Goal: Information Seeking & Learning: Learn about a topic

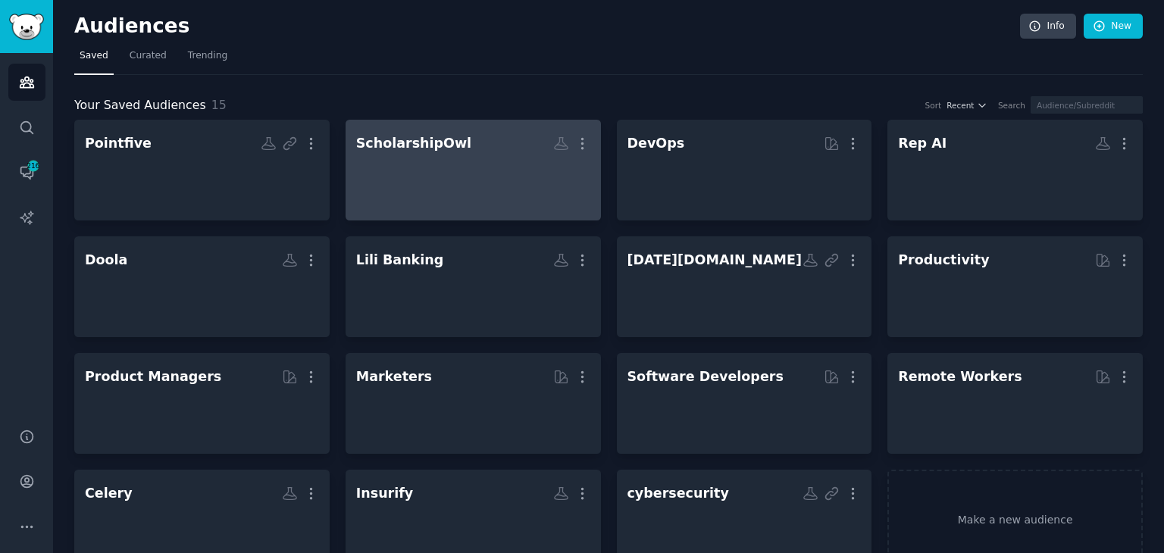
click at [485, 155] on h2 "ScholarshipOwl More" at bounding box center [473, 143] width 234 height 27
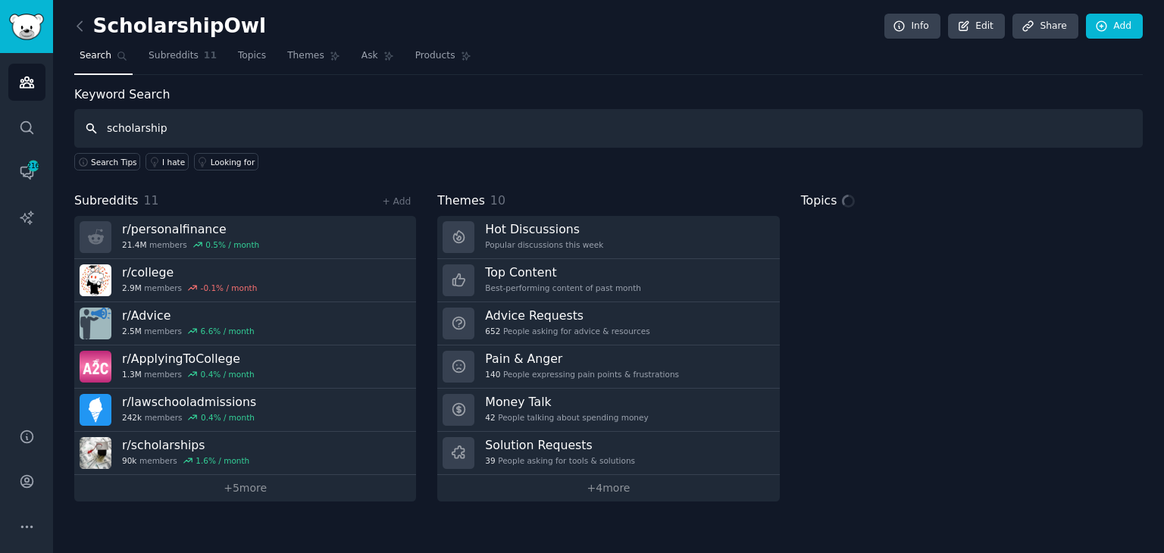
type input "scholarship"
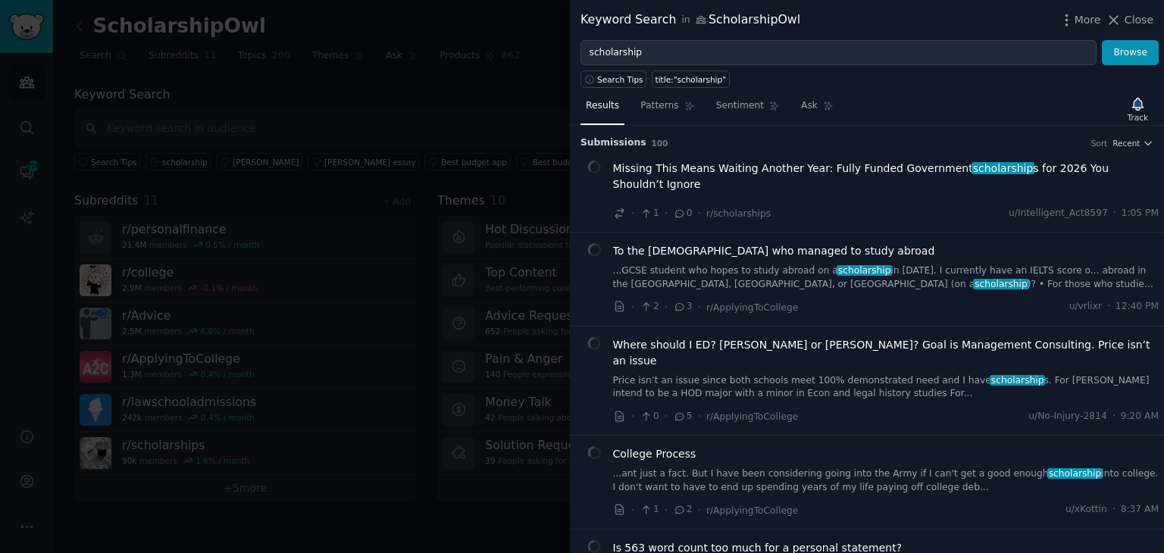
click at [773, 171] on span "Missing This Means Waiting Another Year: Fully Funded Government scholarship s …" at bounding box center [886, 177] width 546 height 32
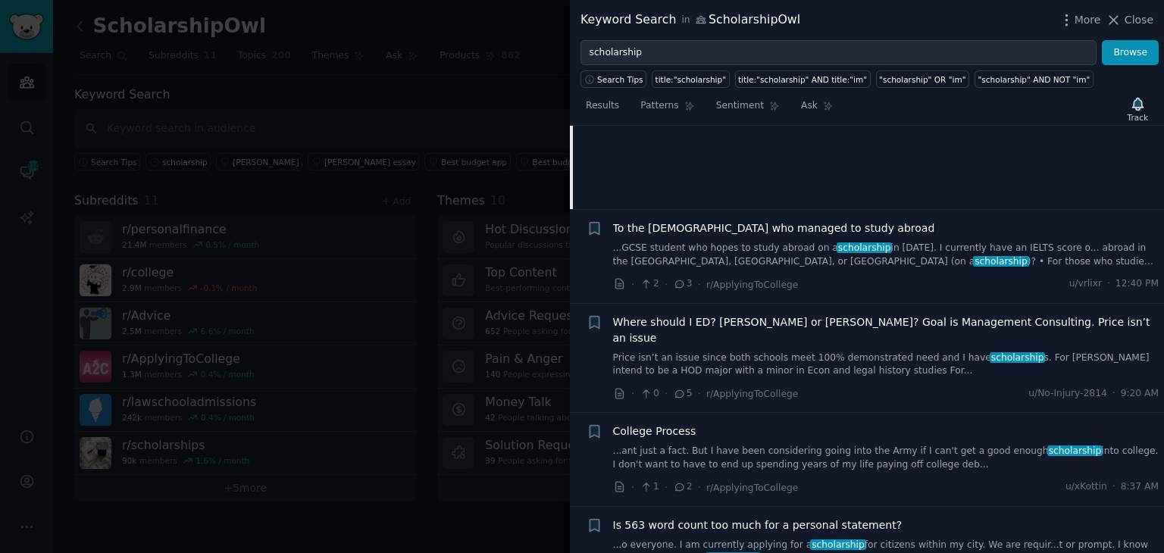
scroll to position [251, 0]
click at [910, 444] on link "...ant just a fact. But I have been considering going into the Army if I can't …" at bounding box center [886, 457] width 546 height 27
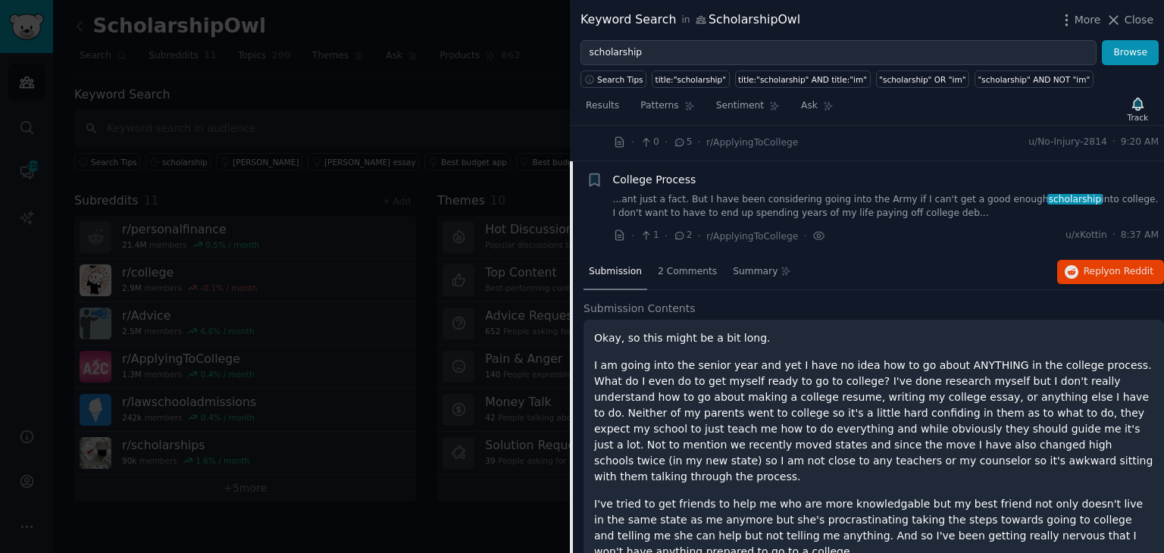
scroll to position [277, 0]
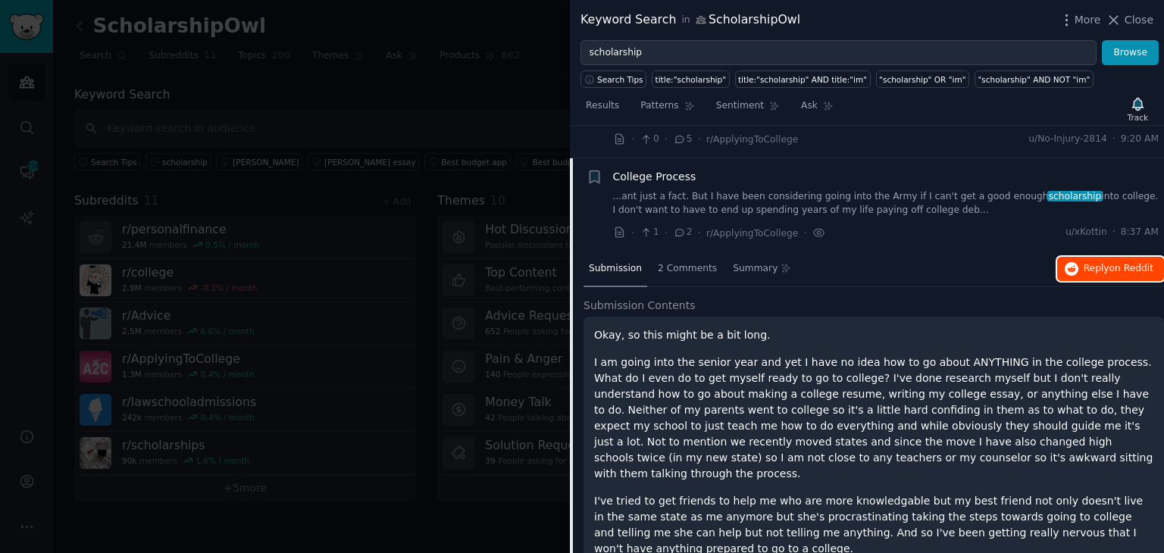
click at [1098, 262] on span "Reply on Reddit" at bounding box center [1119, 269] width 70 height 14
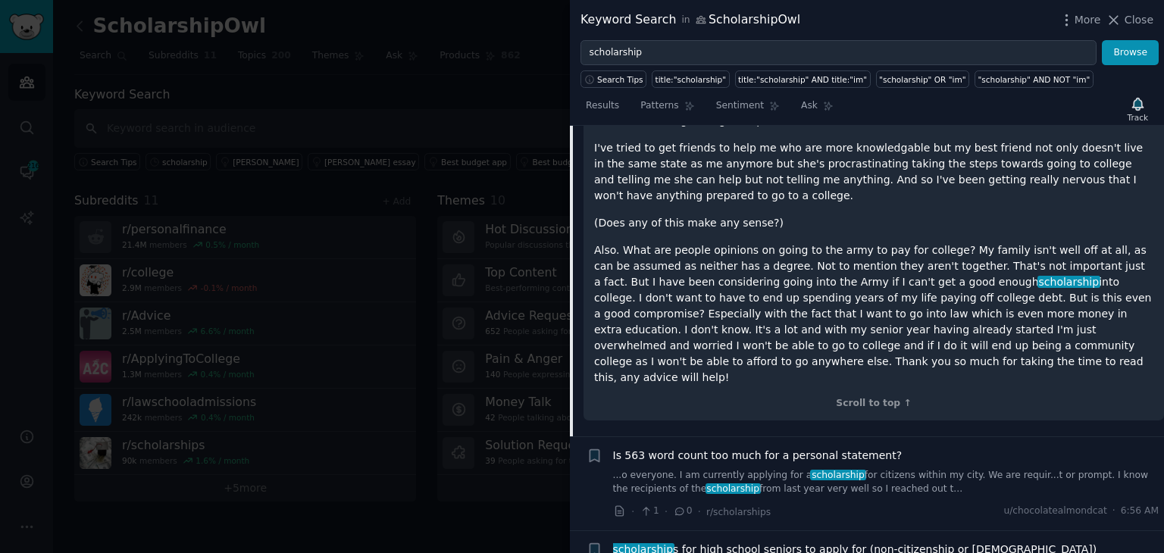
scroll to position [656, 0]
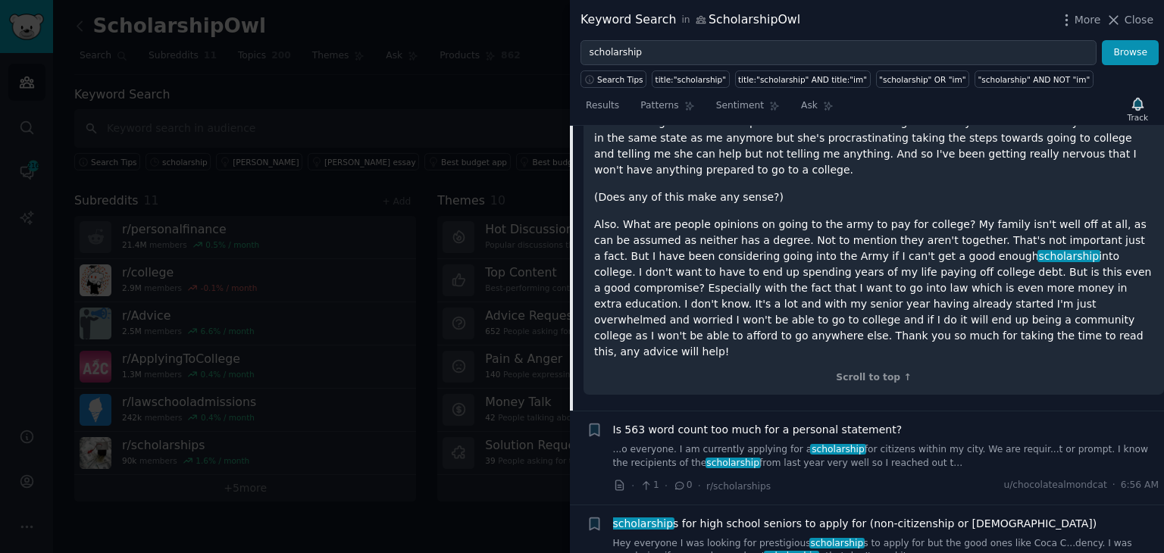
click at [938, 537] on link "Hey everyone I was looking for prestigious scholarship s to apply for but the g…" at bounding box center [886, 550] width 546 height 27
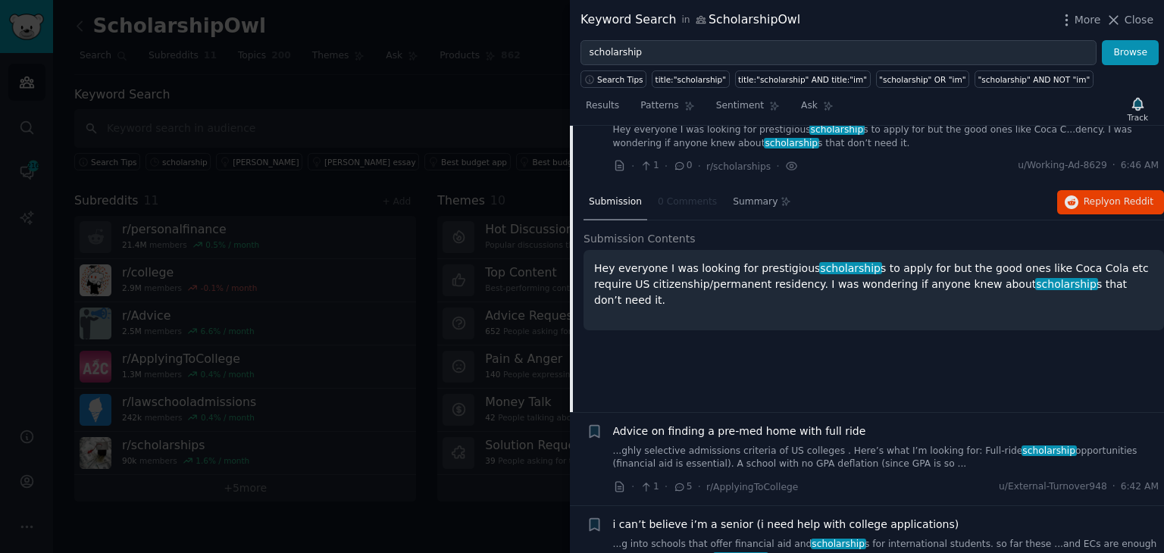
scroll to position [464, 0]
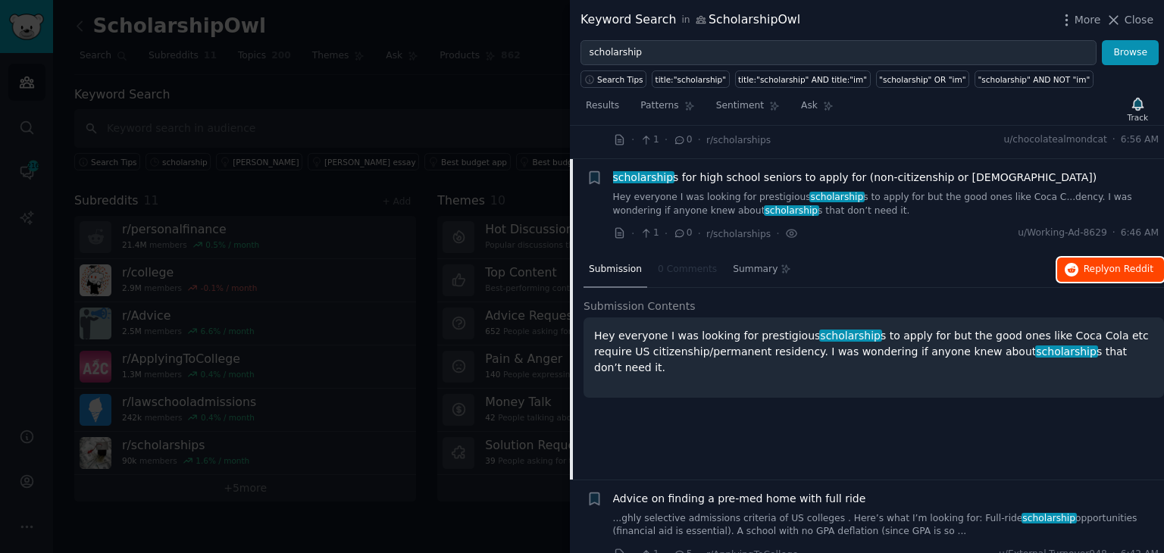
click at [1105, 263] on span "Reply on Reddit" at bounding box center [1119, 270] width 70 height 14
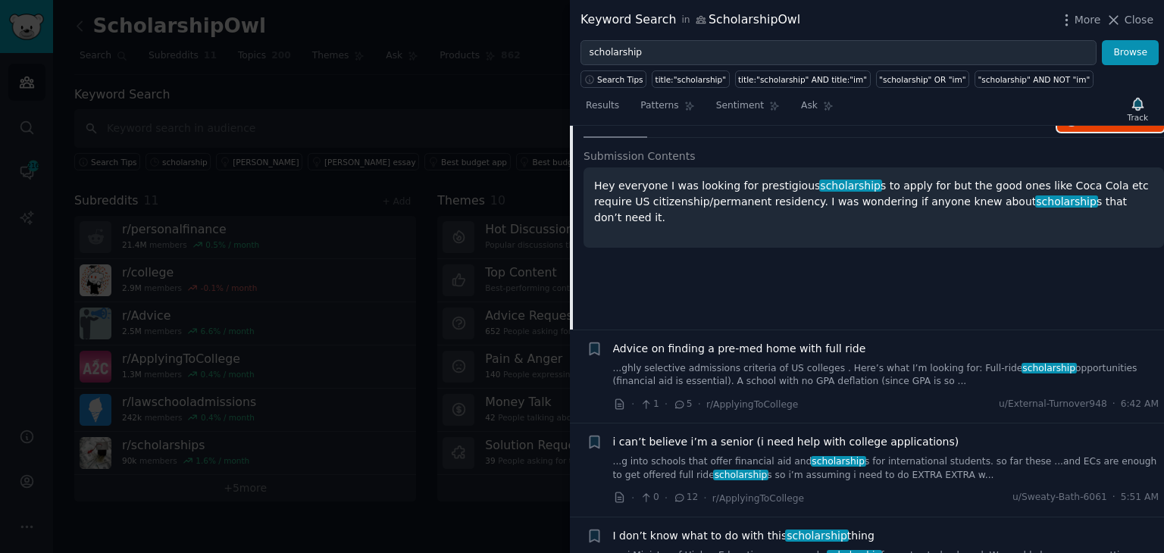
scroll to position [615, 0]
click at [875, 454] on link "...g into schools that offer financial aid and scholarship s for international …" at bounding box center [886, 467] width 546 height 27
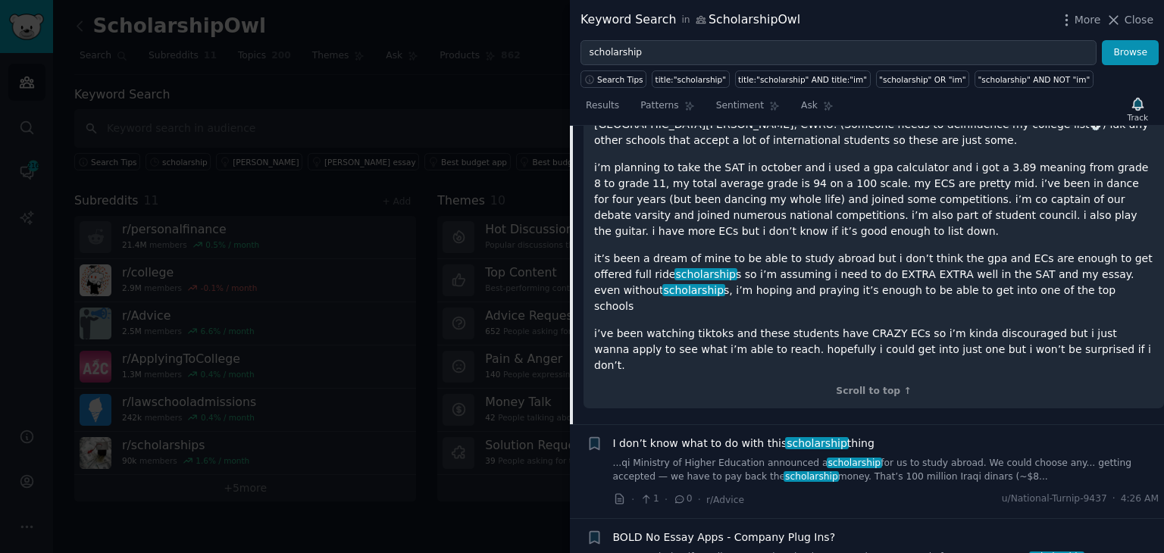
scroll to position [955, 0]
click at [916, 456] on link "...qi Ministry of Higher Education announced a scholarship for us to study abro…" at bounding box center [886, 469] width 546 height 27
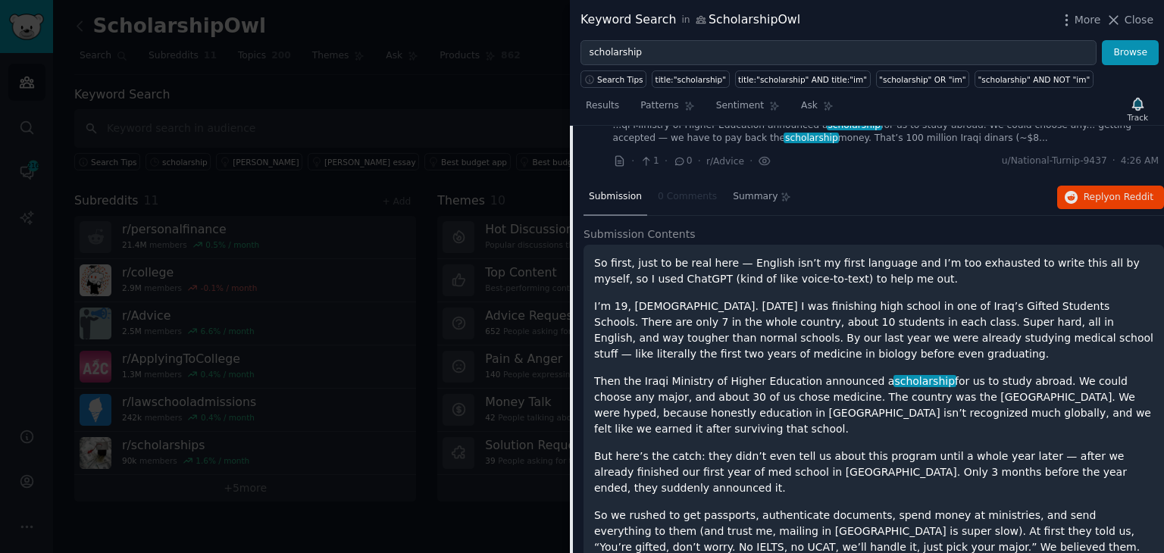
scroll to position [745, 0]
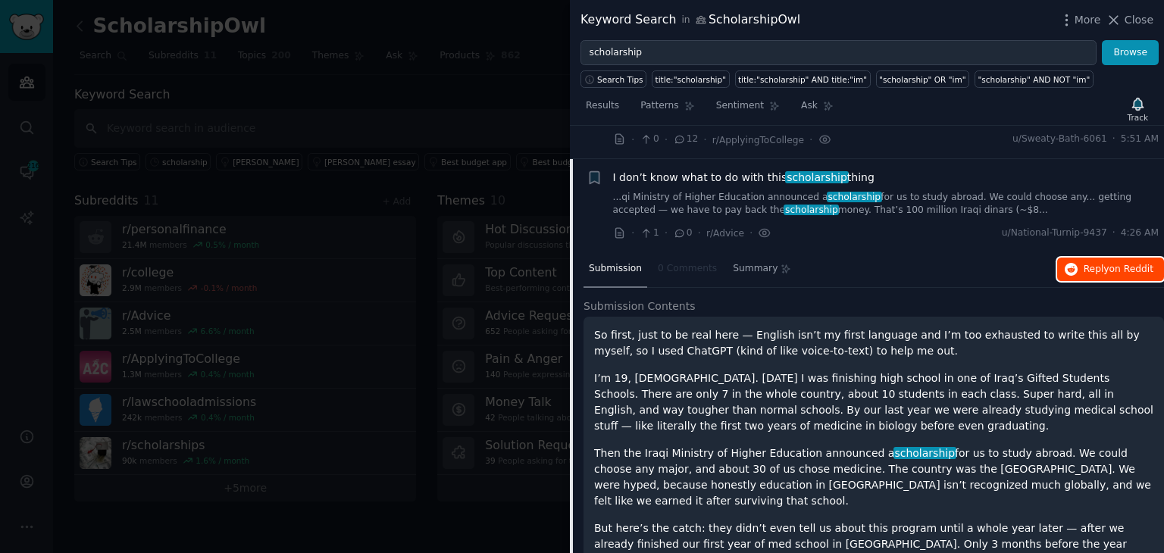
click at [1082, 258] on button "Reply on Reddit" at bounding box center [1110, 270] width 107 height 24
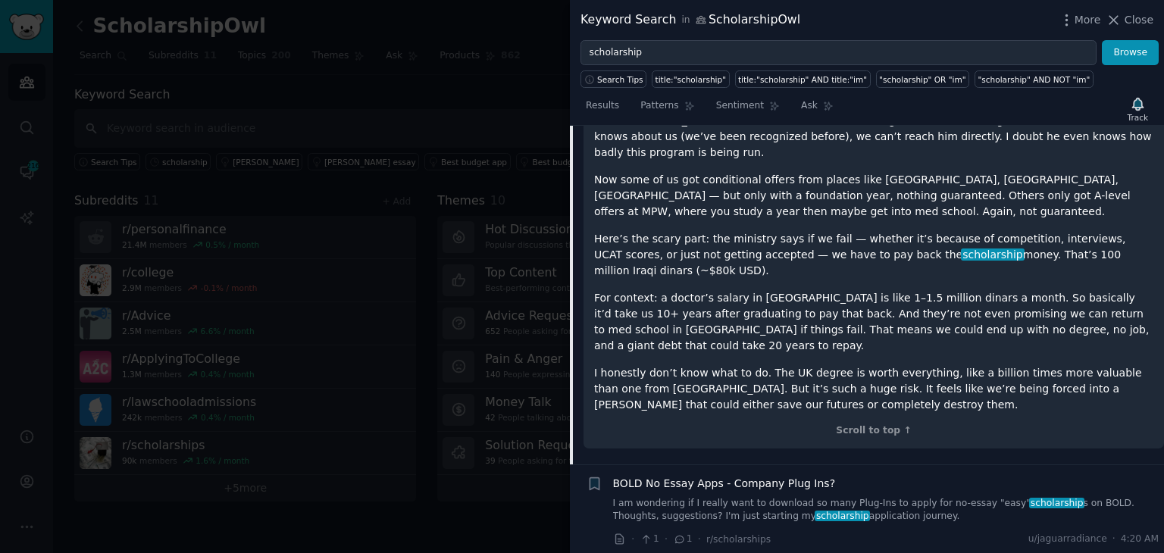
scroll to position [1427, 0]
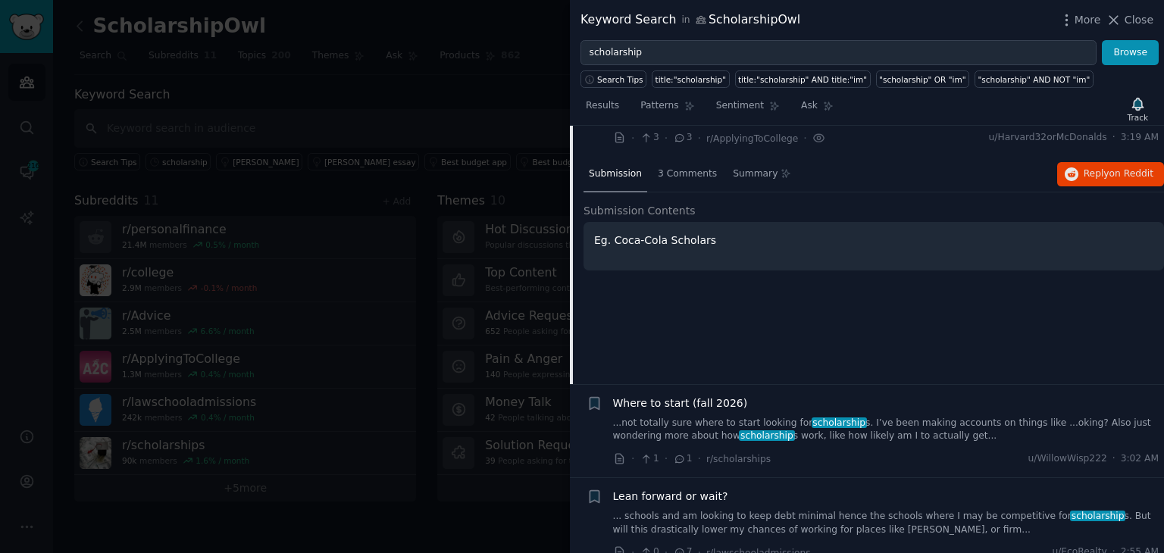
scroll to position [932, 0]
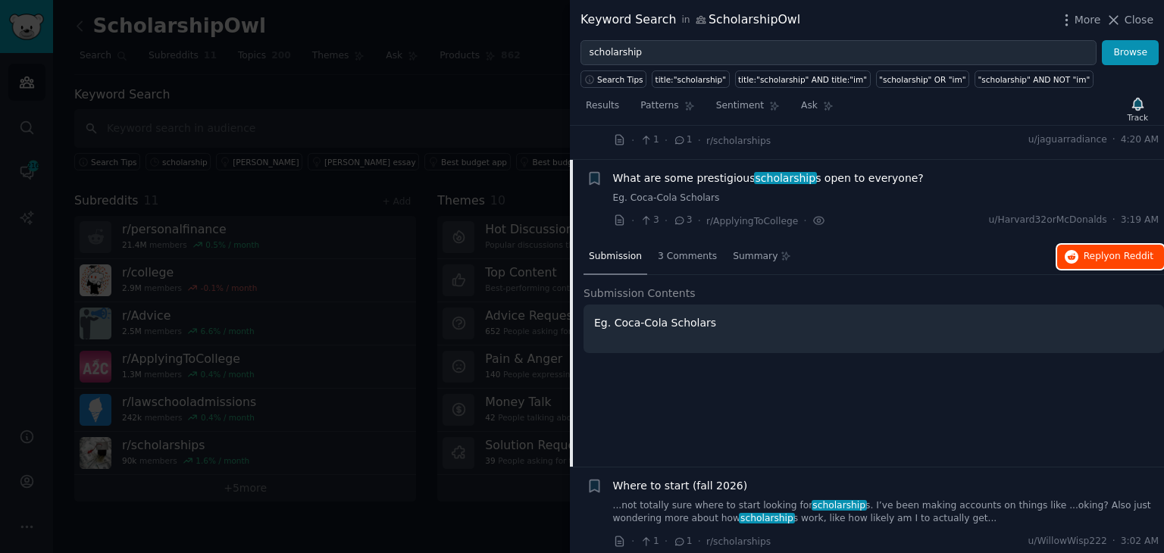
click at [1123, 251] on span "on Reddit" at bounding box center [1132, 256] width 44 height 11
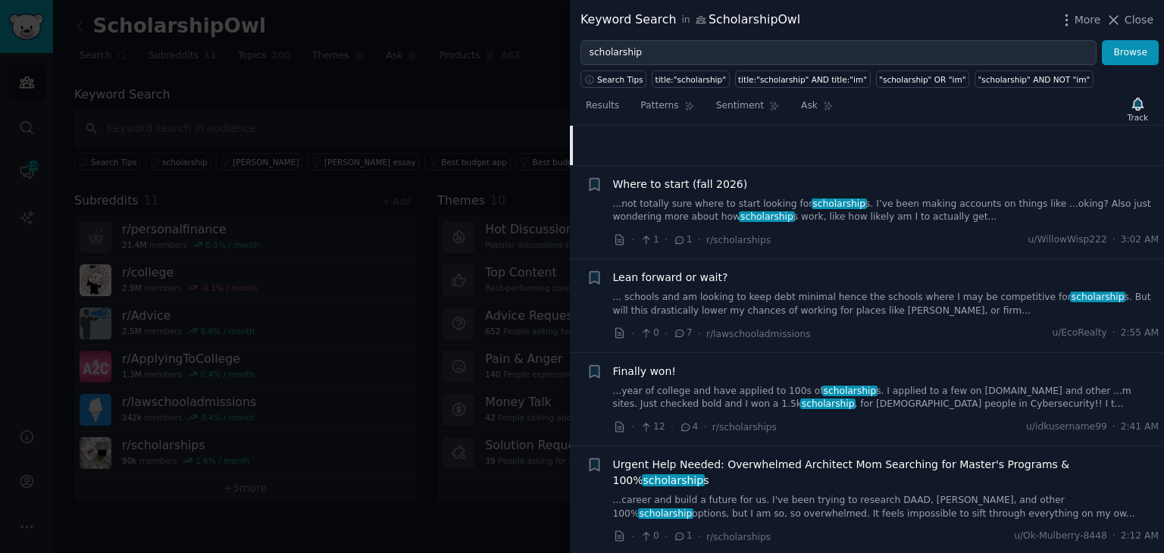
scroll to position [1235, 0]
click at [790, 493] on link "...career and build a future for us. I've been trying to research DAAD, [PERSON…" at bounding box center [886, 506] width 546 height 27
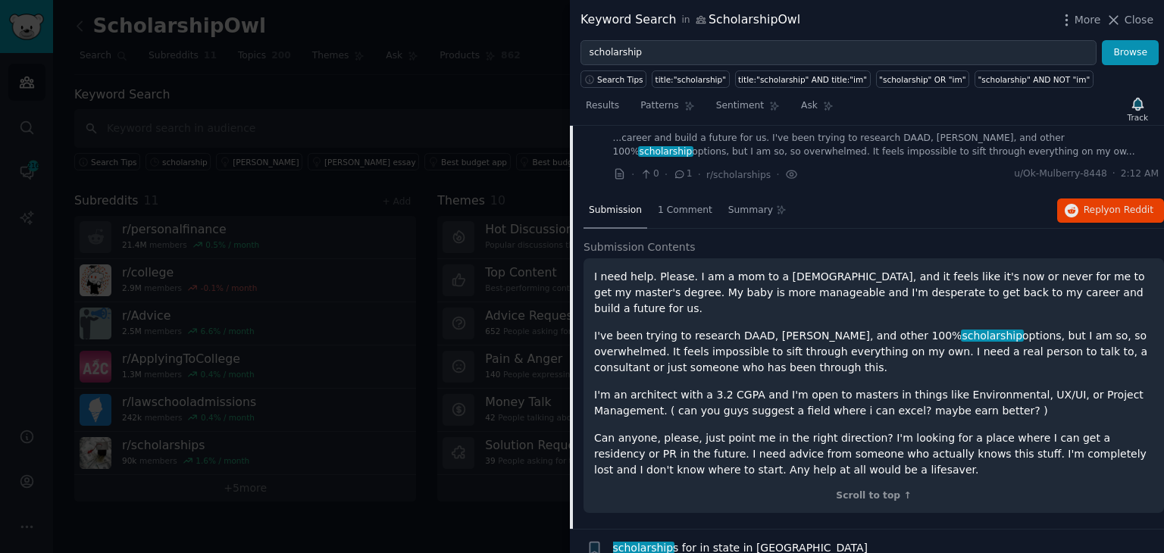
scroll to position [1444, 0]
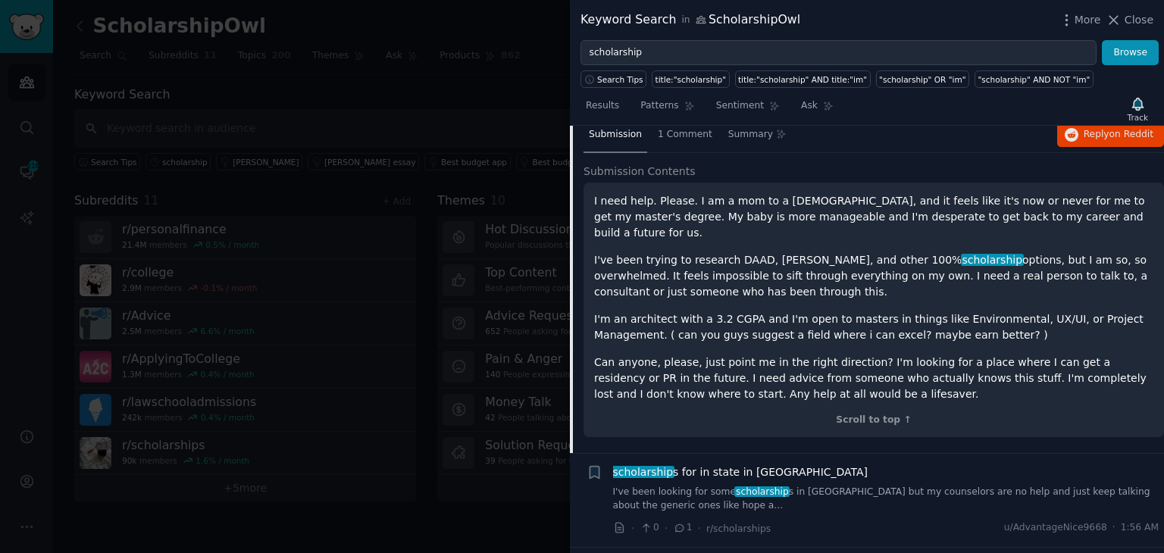
click at [797, 465] on div "scholarship s for in state in [GEOGRAPHIC_DATA] I've been looking for some scho…" at bounding box center [886, 501] width 546 height 72
click at [797, 486] on link "I've been looking for some scholarship s in [GEOGRAPHIC_DATA] but my counselors…" at bounding box center [886, 499] width 546 height 27
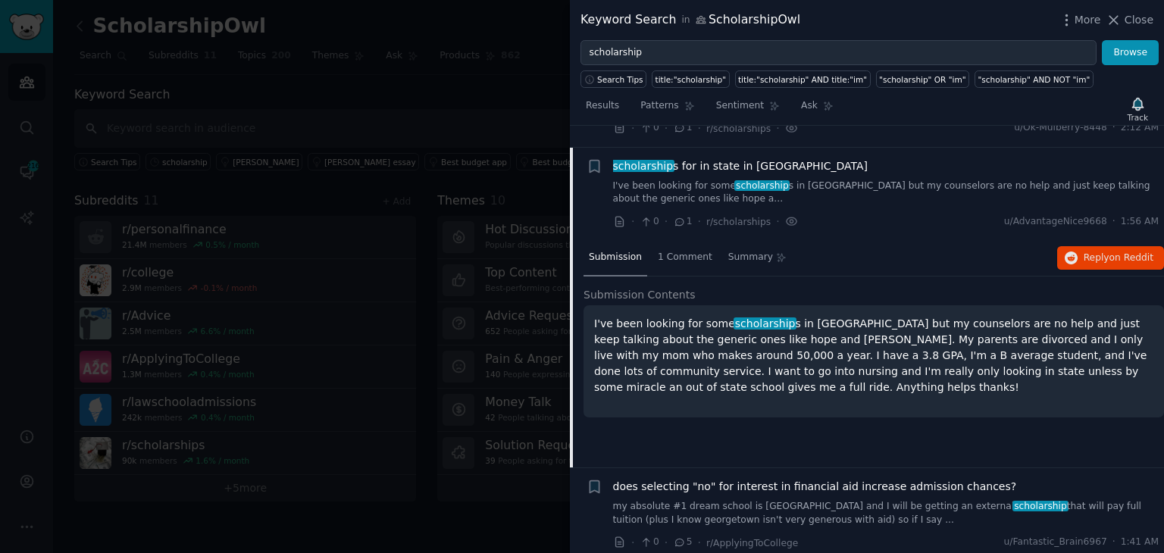
scroll to position [1386, 0]
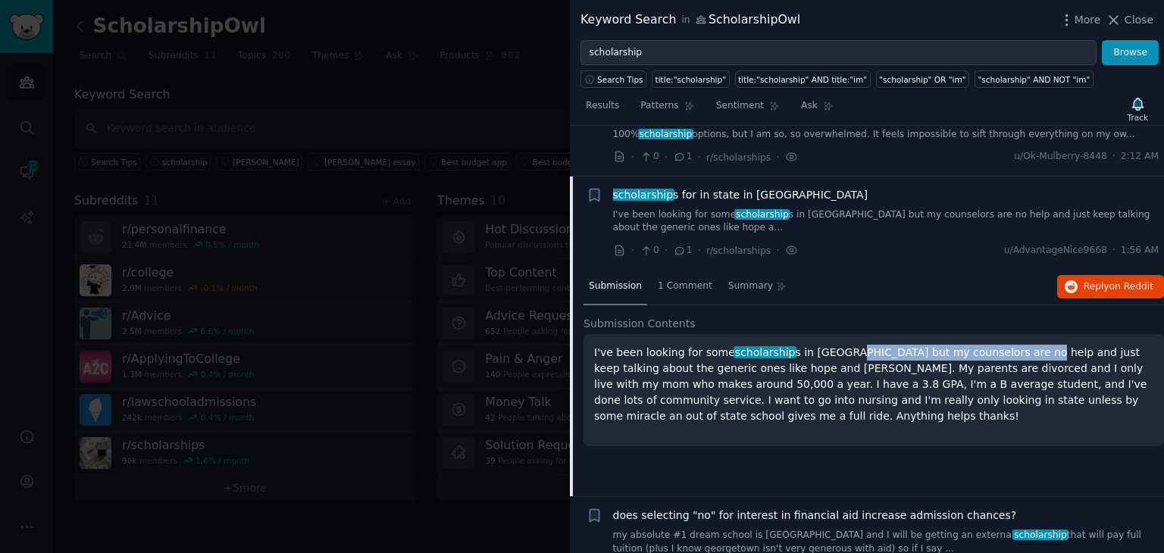
drag, startPoint x: 828, startPoint y: 307, endPoint x: 994, endPoint y: 305, distance: 166.0
click at [994, 345] on p "I've been looking for some scholarship s in [GEOGRAPHIC_DATA] but my counselors…" at bounding box center [873, 385] width 559 height 80
click at [1105, 280] on span "Reply on Reddit" at bounding box center [1119, 287] width 70 height 14
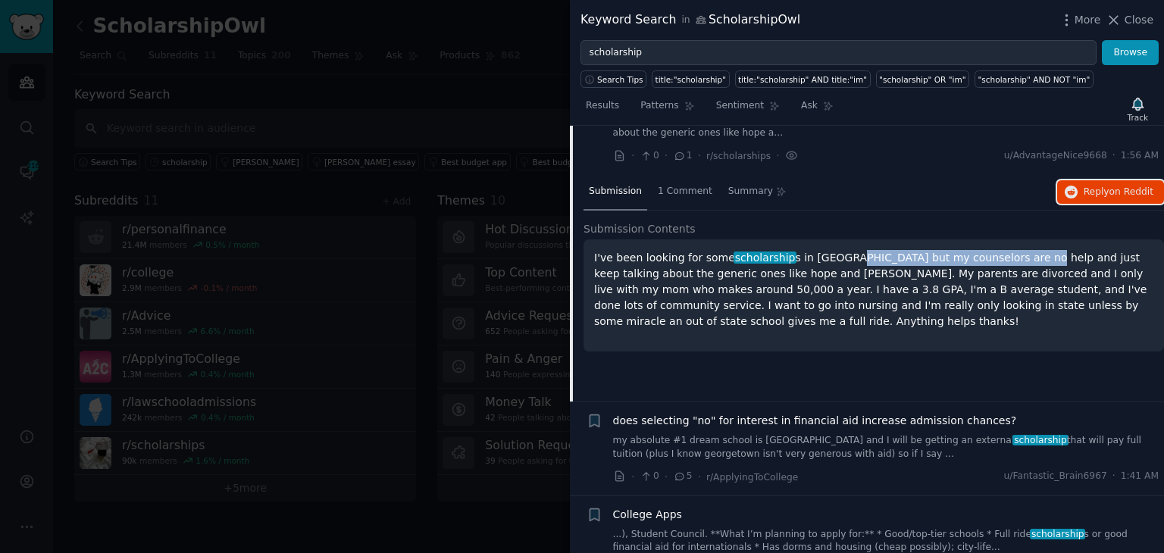
scroll to position [1613, 0]
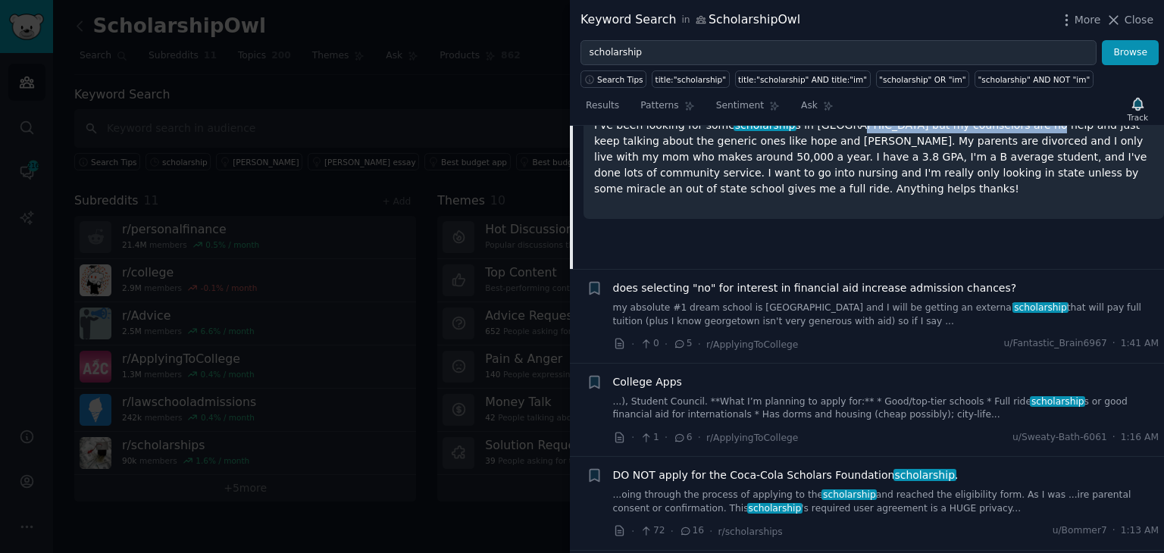
click at [924, 489] on link "...oing through the process of applying to the scholarship and reached the elig…" at bounding box center [886, 502] width 546 height 27
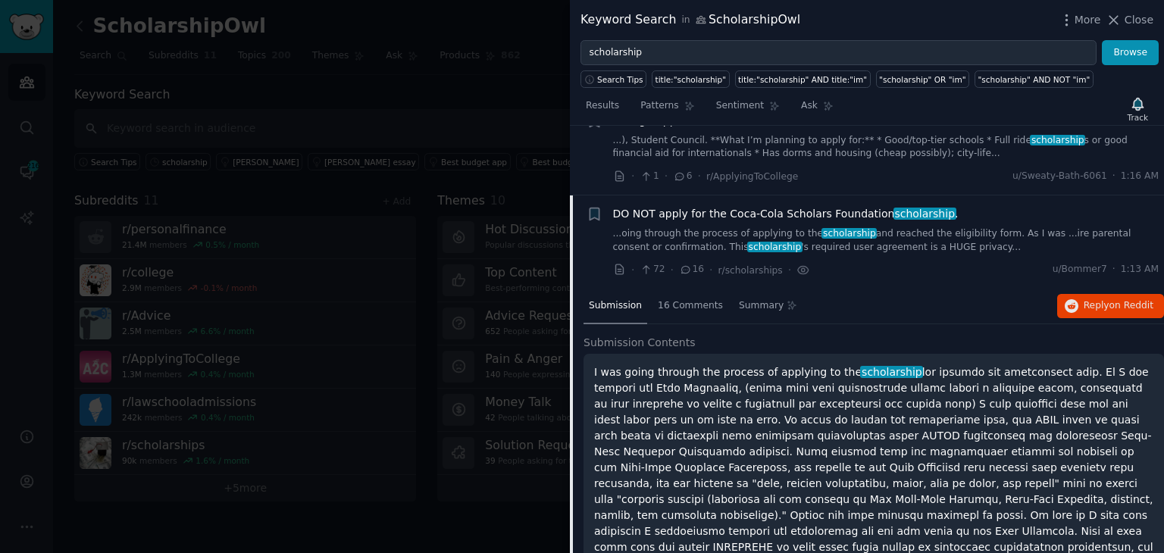
scroll to position [1666, 0]
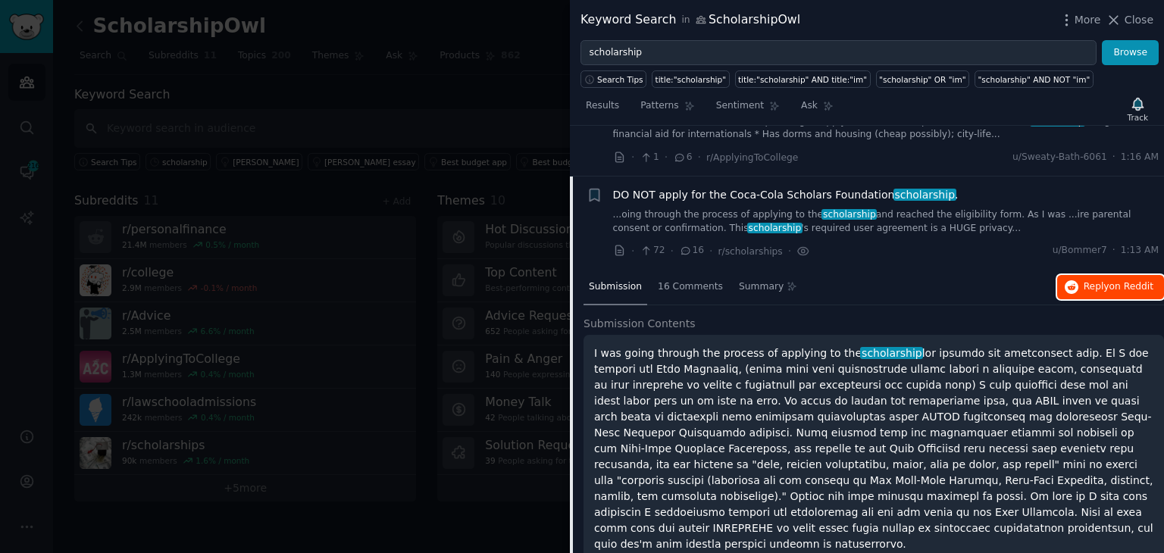
click at [1066, 280] on icon "button" at bounding box center [1072, 287] width 14 height 14
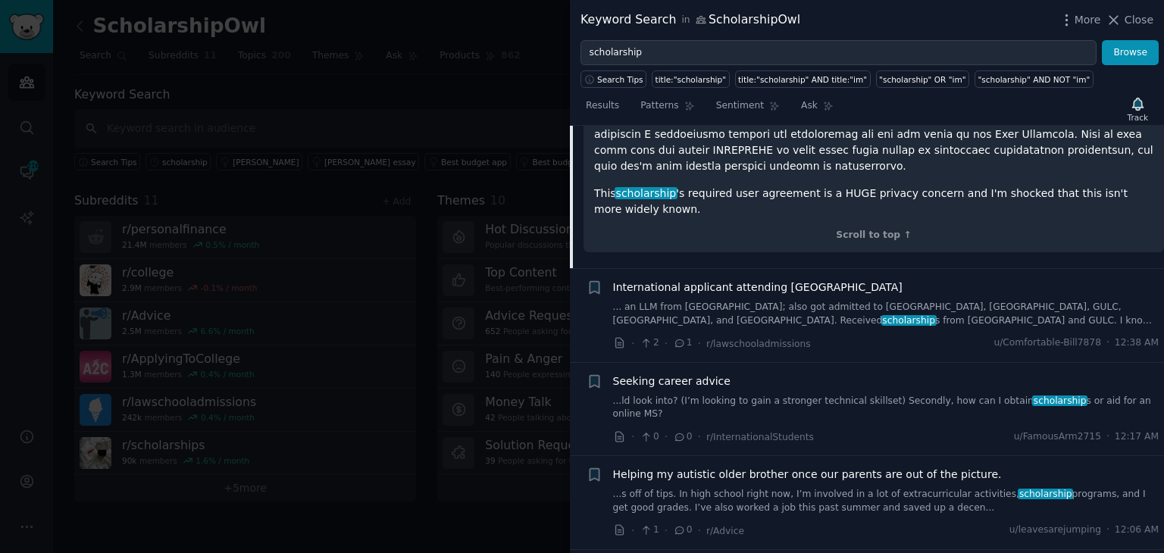
scroll to position [2045, 0]
click at [886, 487] on link "...s off of tips. In high school right now, I’m involved in a lot of extracurri…" at bounding box center [886, 500] width 546 height 27
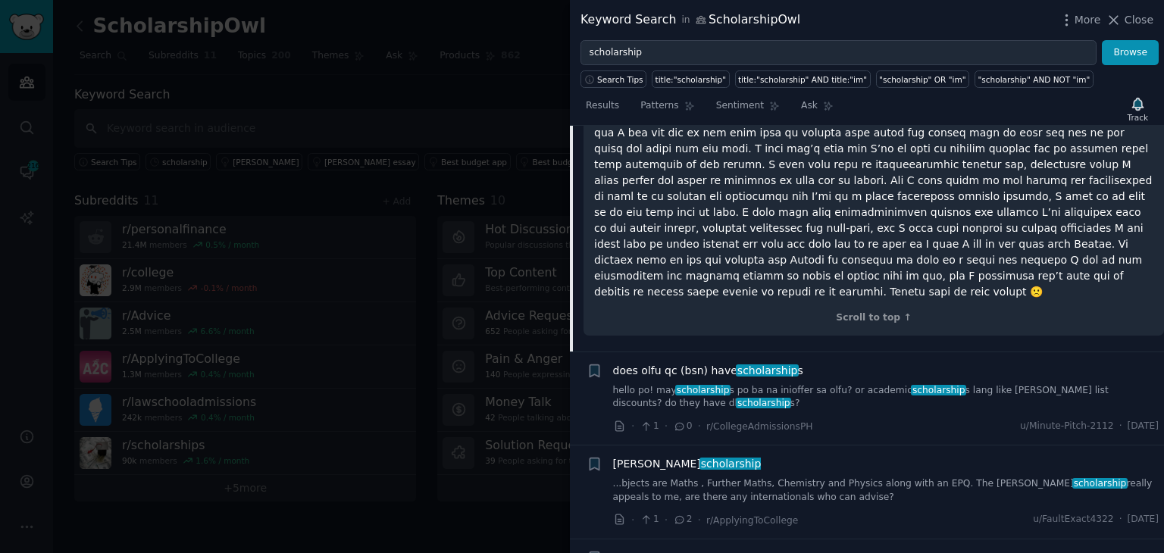
scroll to position [2616, 0]
click at [808, 477] on link "...bjects are Maths , Further Maths, Chemistry and Physics along with an EPQ. T…" at bounding box center [886, 490] width 546 height 27
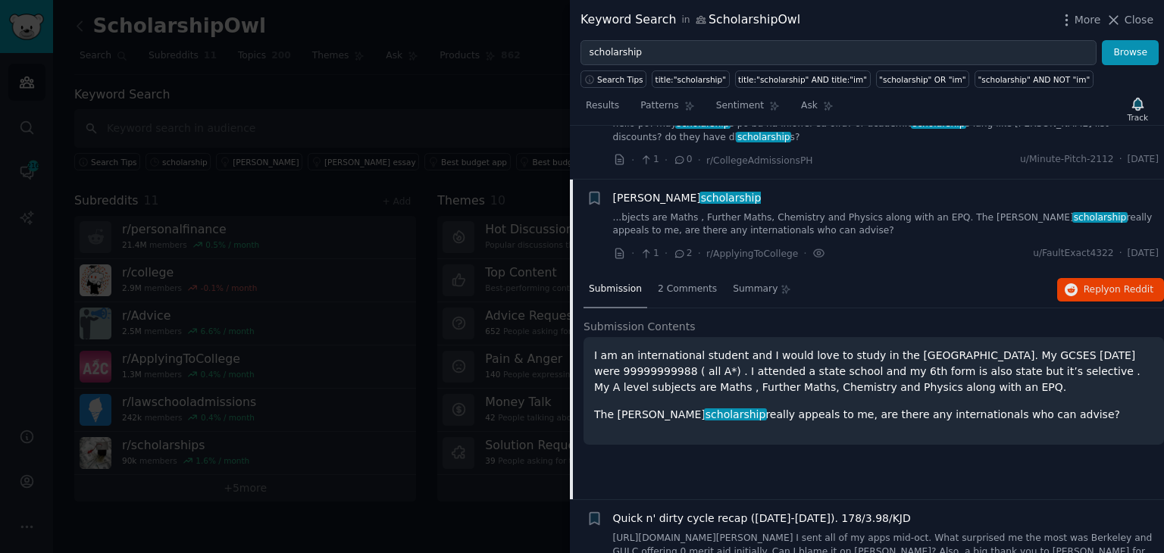
scroll to position [2120, 0]
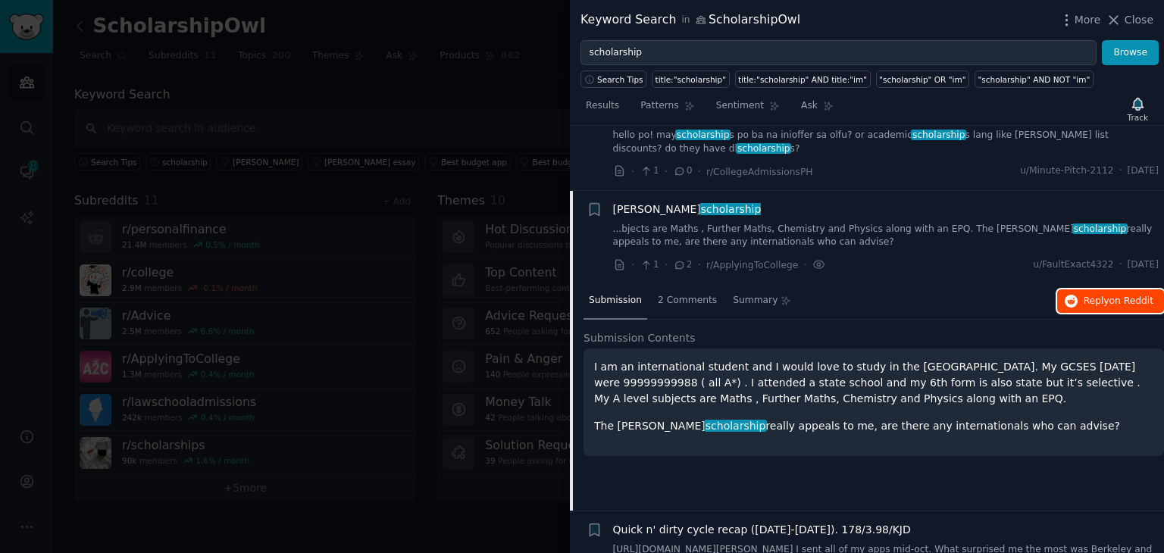
click at [1090, 295] on span "Reply on Reddit" at bounding box center [1119, 302] width 70 height 14
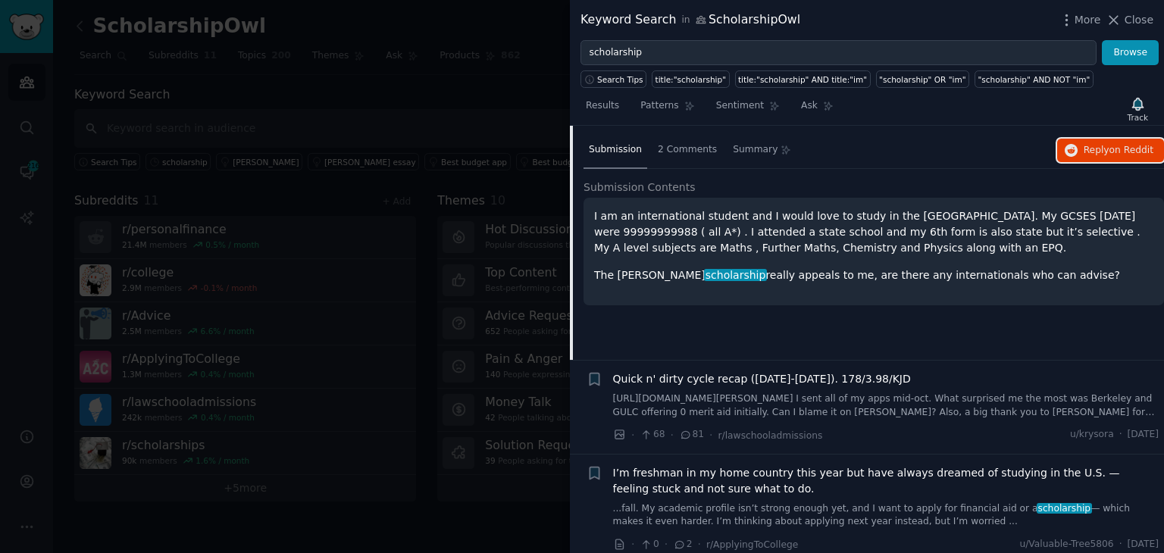
scroll to position [2272, 0]
click at [867, 502] on link "...fall. My academic profile isn’t strong enough yet, and I want to apply for f…" at bounding box center [886, 515] width 546 height 27
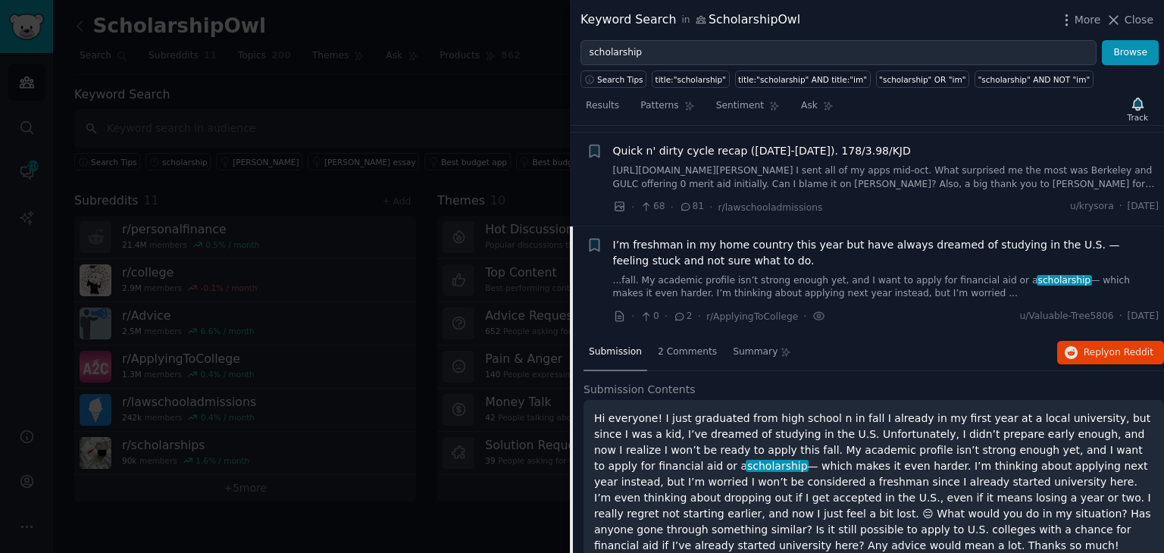
scroll to position [2307, 0]
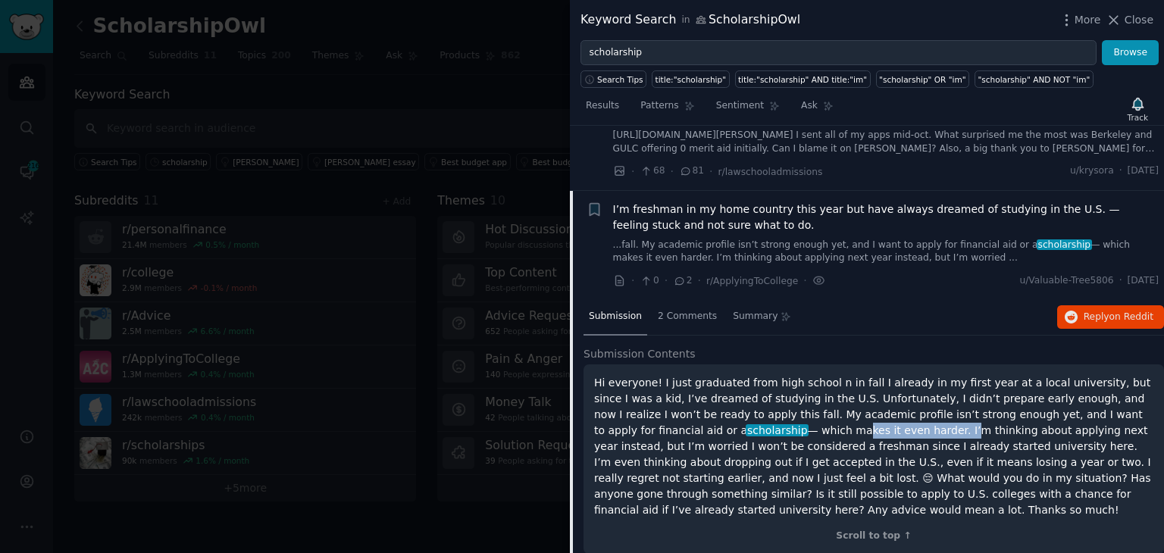
drag, startPoint x: 700, startPoint y: 365, endPoint x: 800, endPoint y: 362, distance: 100.1
click at [799, 375] on p "Hi everyone! I just graduated from high school n in fall I already in my first …" at bounding box center [873, 446] width 559 height 143
click at [1101, 311] on span "Reply on Reddit" at bounding box center [1119, 318] width 70 height 14
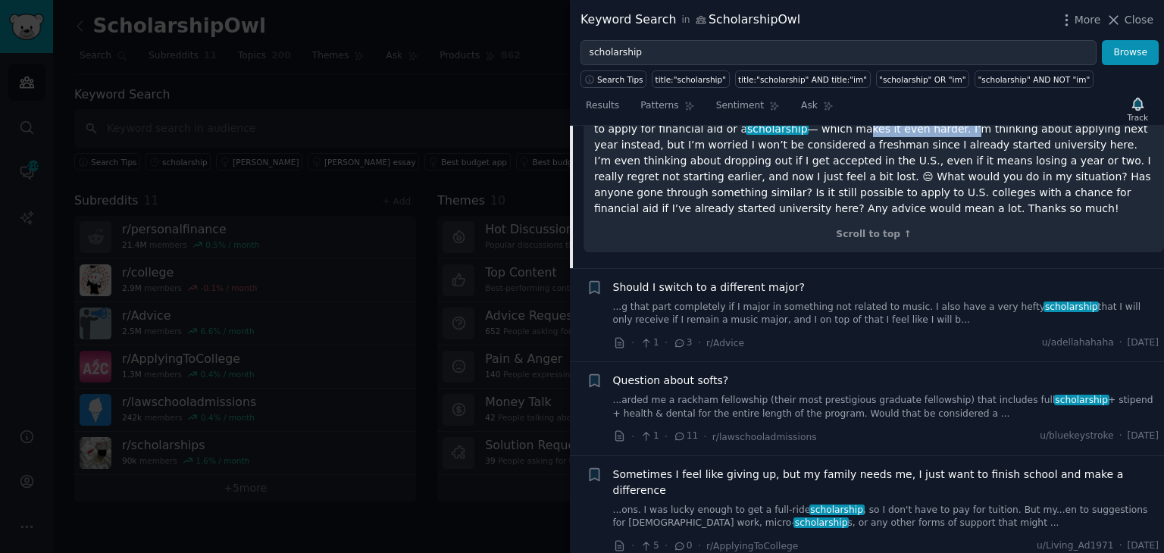
scroll to position [2610, 0]
click at [909, 503] on link "...ons. I was lucky enough to get a full-ride scholarship , so I don't have to …" at bounding box center [886, 516] width 546 height 27
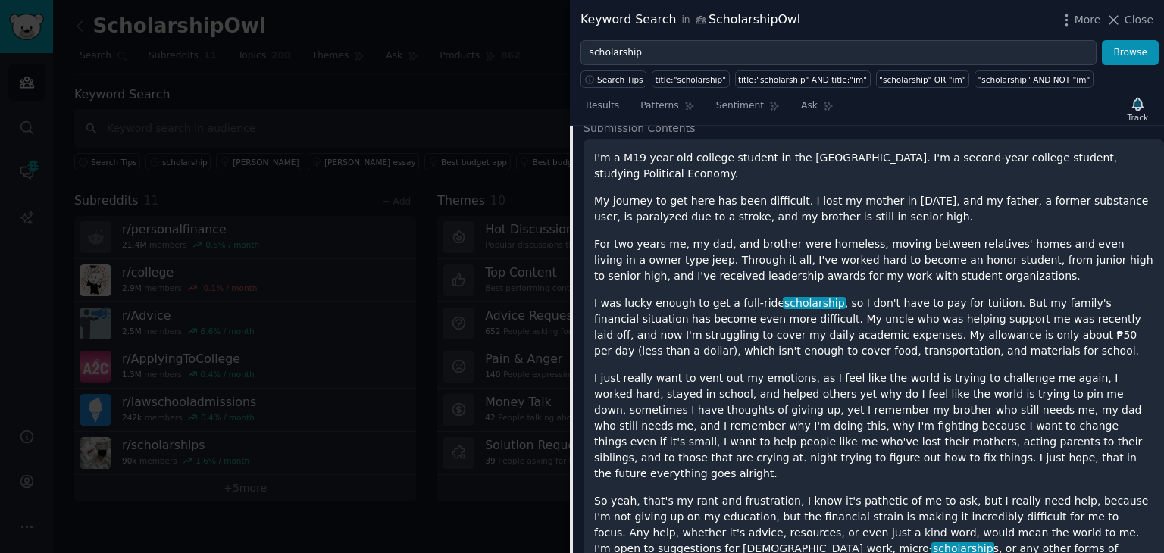
scroll to position [2831, 0]
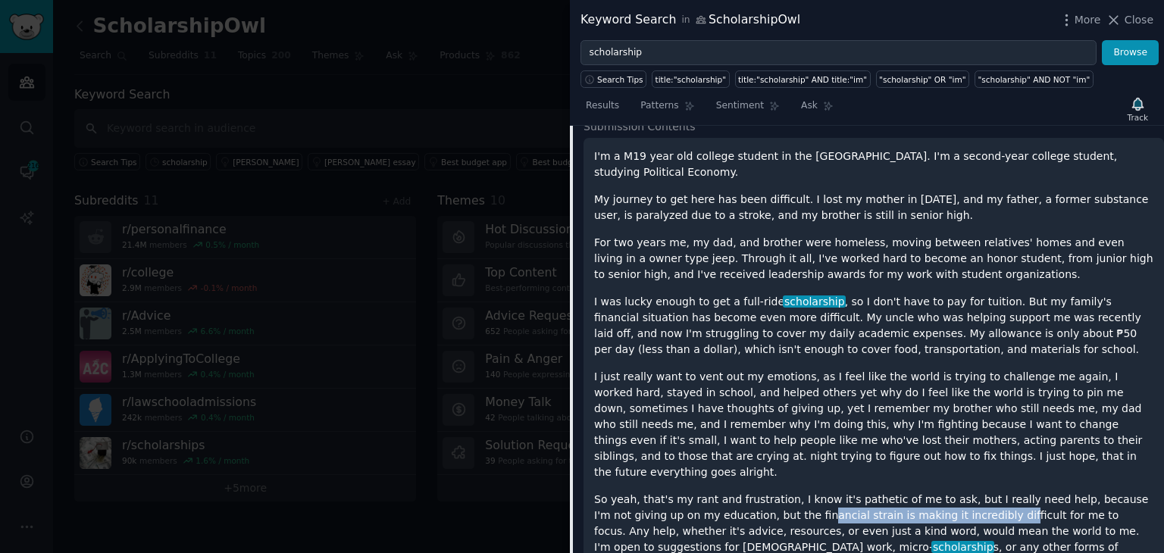
drag, startPoint x: 740, startPoint y: 399, endPoint x: 919, endPoint y: 401, distance: 178.9
click at [919, 492] on p "So yeah, that's my rant and frustration, I know it's pathetic of me to ask, but…" at bounding box center [873, 532] width 559 height 80
click at [697, 492] on p "So yeah, that's my rant and frustration, I know it's pathetic of me to ask, but…" at bounding box center [873, 532] width 559 height 80
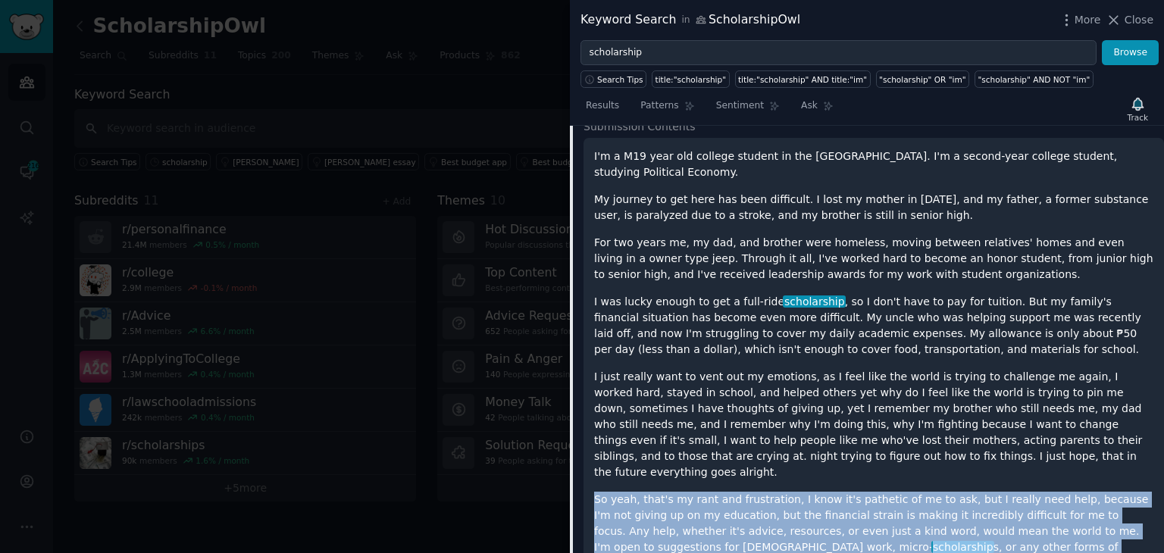
click at [697, 492] on p "So yeah, that's my rant and frustration, I know it's pathetic of me to ask, but…" at bounding box center [873, 532] width 559 height 80
click at [773, 492] on p "So yeah, that's my rant and frustration, I know it's pathetic of me to ask, but…" at bounding box center [873, 532] width 559 height 80
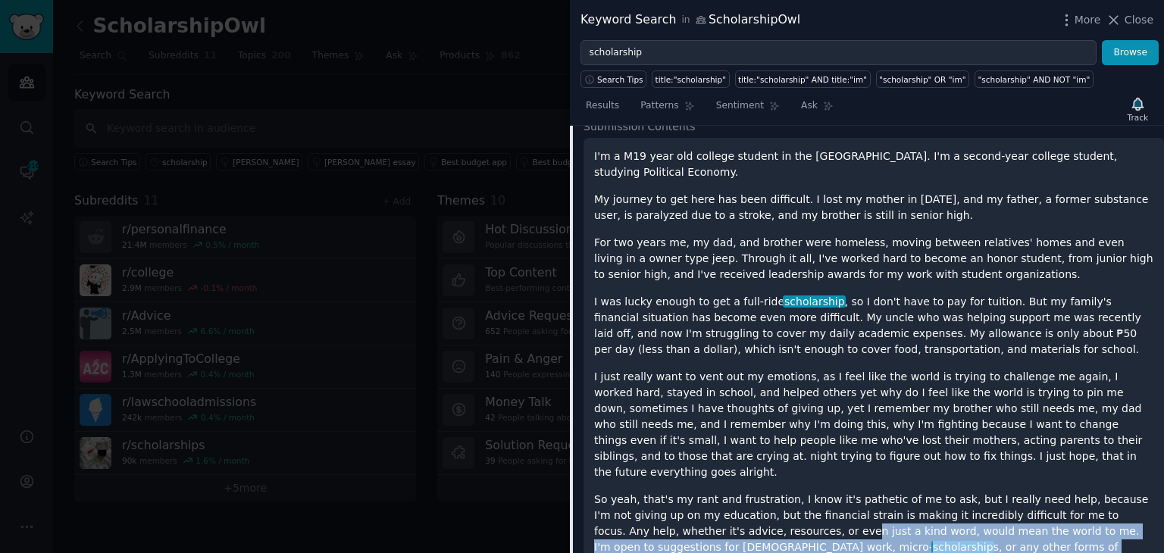
drag, startPoint x: 706, startPoint y: 419, endPoint x: 1045, endPoint y: 427, distance: 339.7
click at [1045, 492] on p "So yeah, that's my rant and frustration, I know it's pathetic of me to ask, but…" at bounding box center [873, 532] width 559 height 80
click at [753, 492] on p "So yeah, that's my rant and frustration, I know it's pathetic of me to ask, but…" at bounding box center [873, 532] width 559 height 80
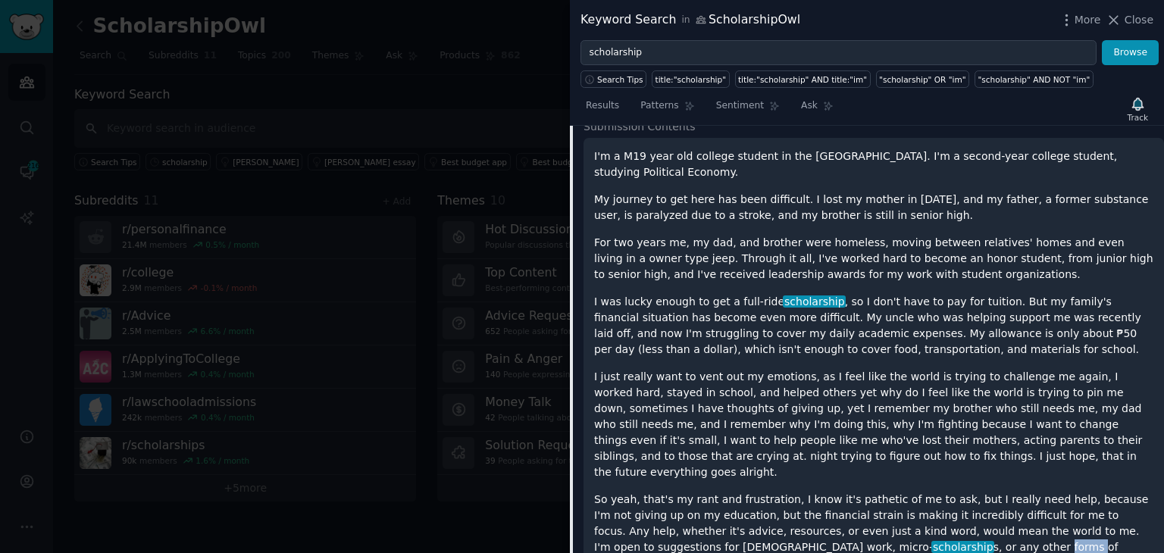
click at [753, 492] on p "So yeah, that's my rant and frustration, I know it's pathetic of me to ask, but…" at bounding box center [873, 532] width 559 height 80
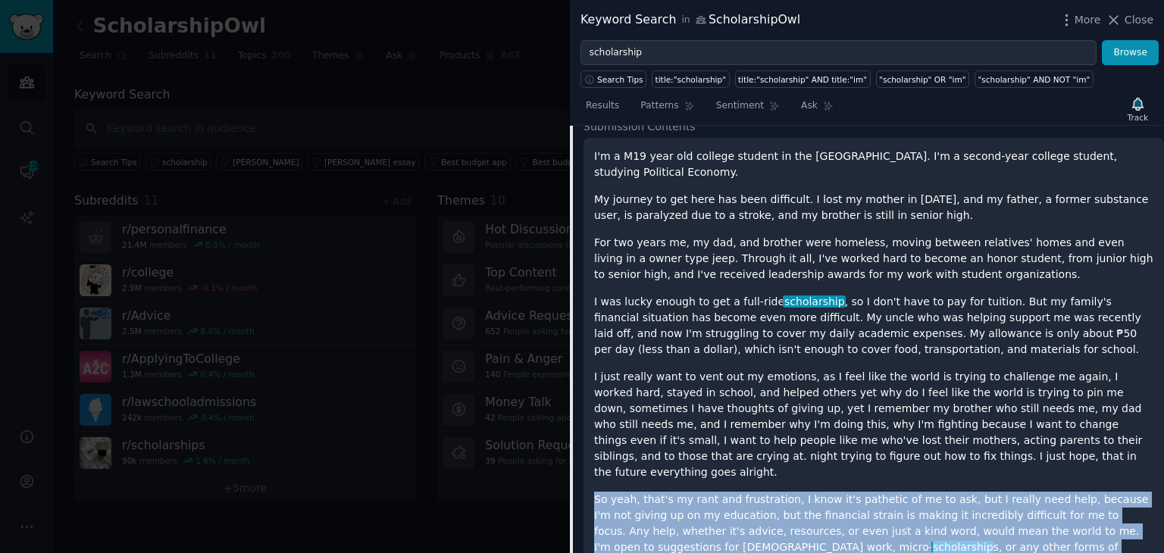
click at [753, 492] on p "So yeah, that's my rant and frustration, I know it's pathetic of me to ask, but…" at bounding box center [873, 532] width 559 height 80
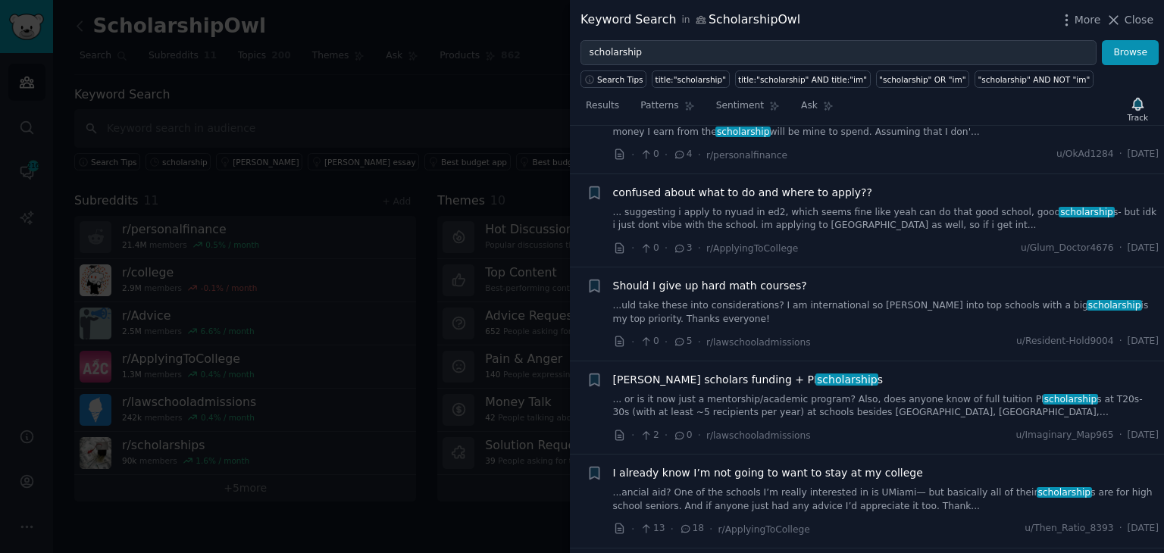
scroll to position [3589, 0]
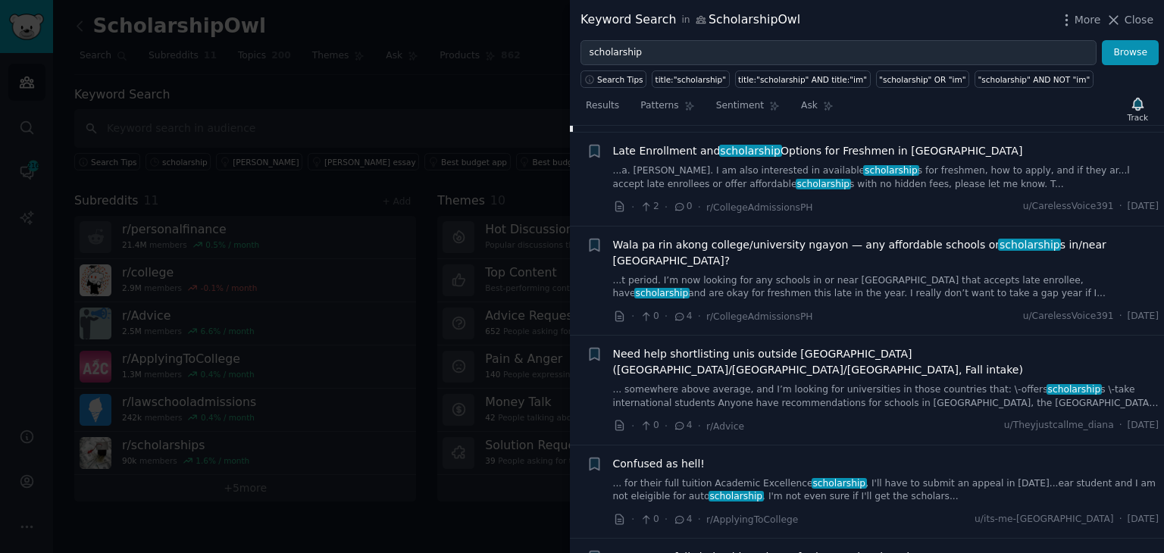
scroll to position [4033, 0]
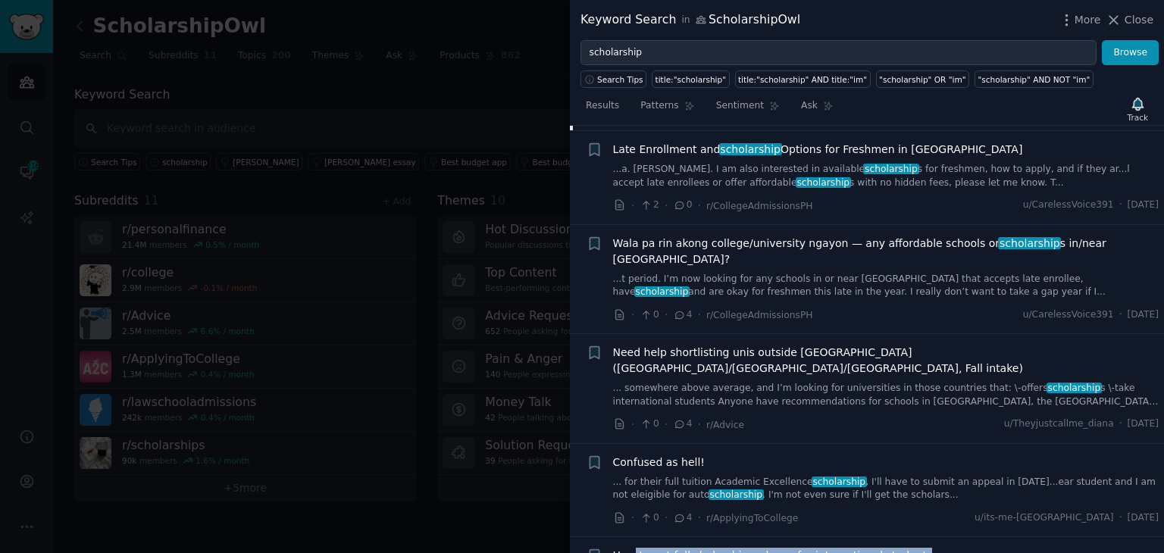
drag, startPoint x: 921, startPoint y: 407, endPoint x: 634, endPoint y: 406, distance: 286.5
click at [634, 548] on div "How to get full sholarship or loans for international students" at bounding box center [886, 556] width 546 height 16
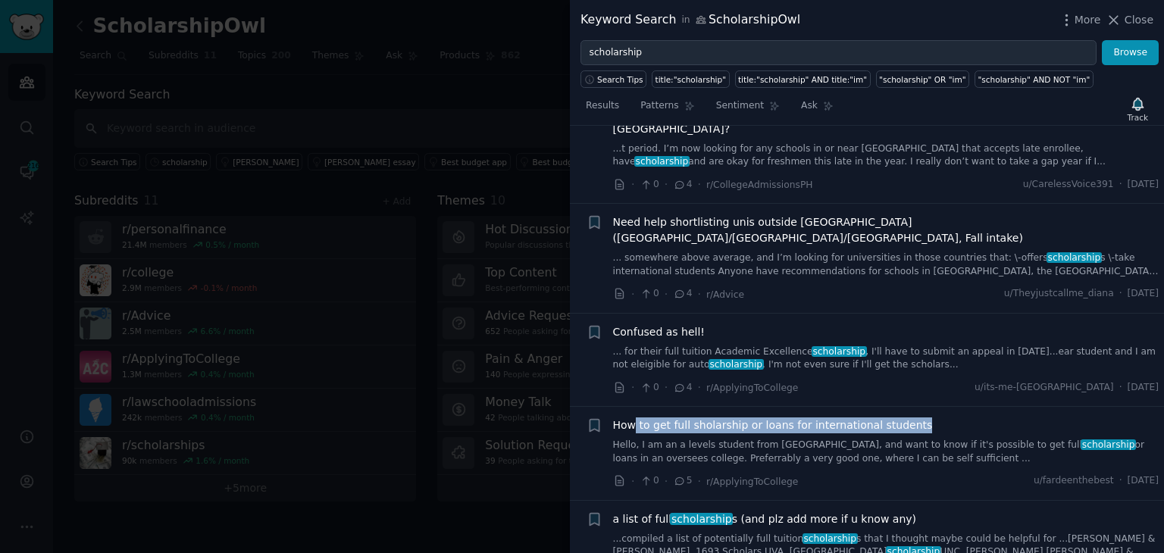
scroll to position [4185, 0]
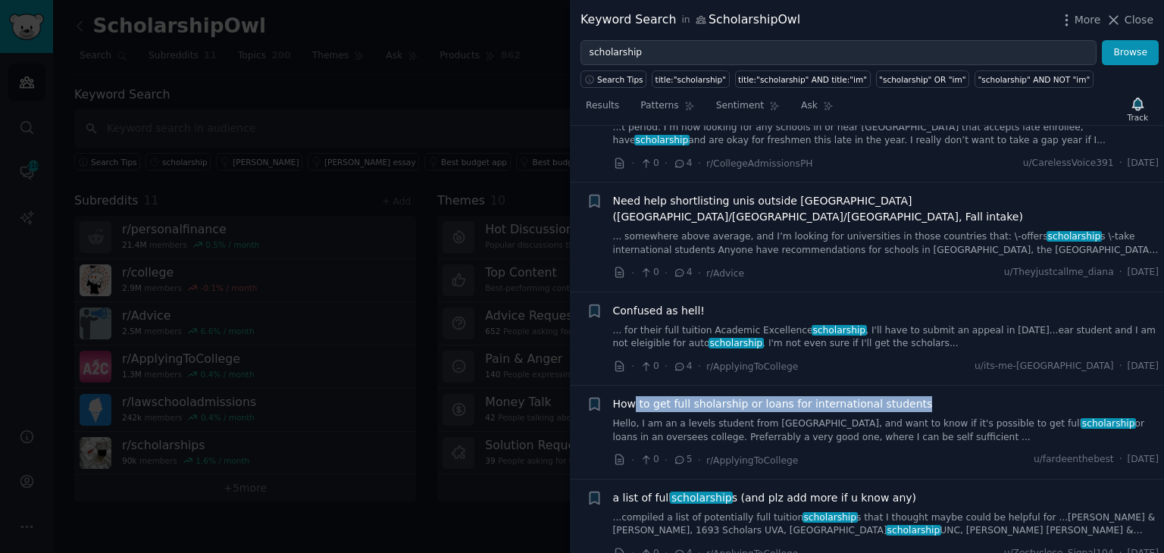
click at [907, 512] on link "...compiled a list of potentially full tuition scholarship s that I thought may…" at bounding box center [886, 525] width 546 height 27
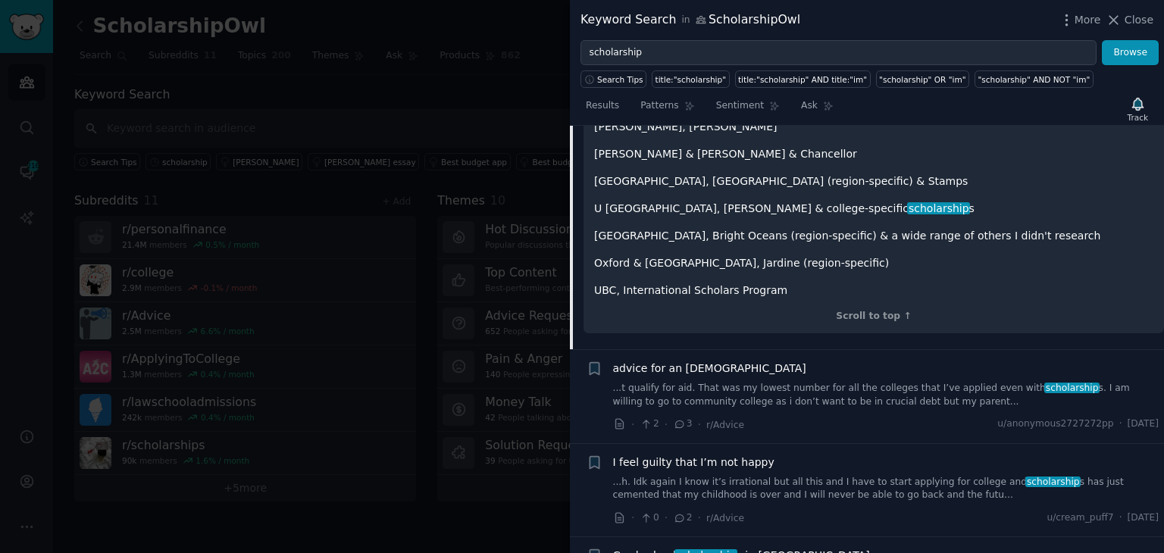
scroll to position [4517, 0]
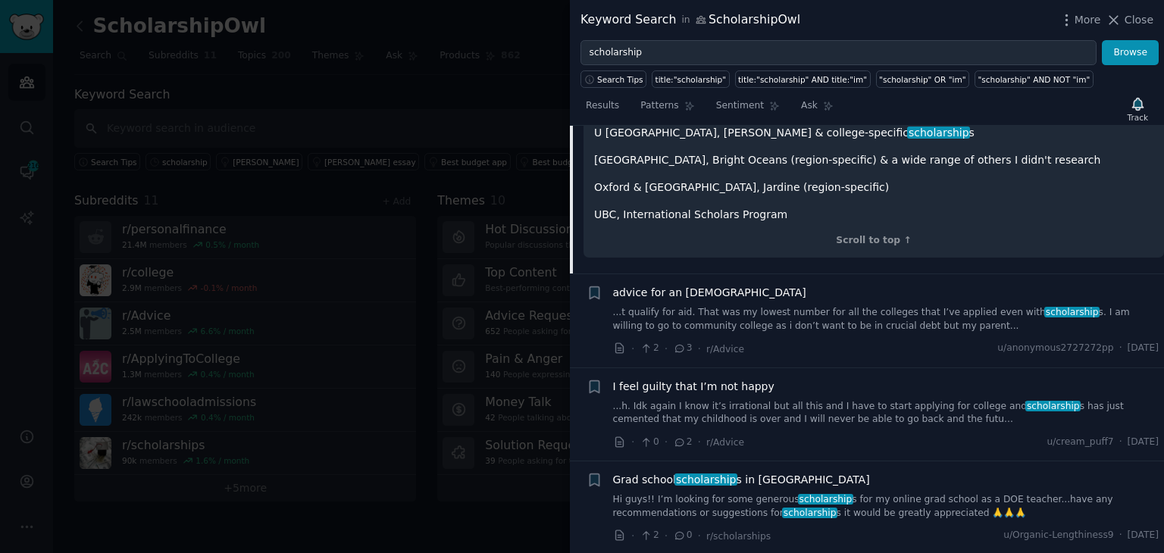
click at [949, 493] on link "Hi guys!! I’m looking for some generous scholarship s for my online grad school…" at bounding box center [886, 506] width 546 height 27
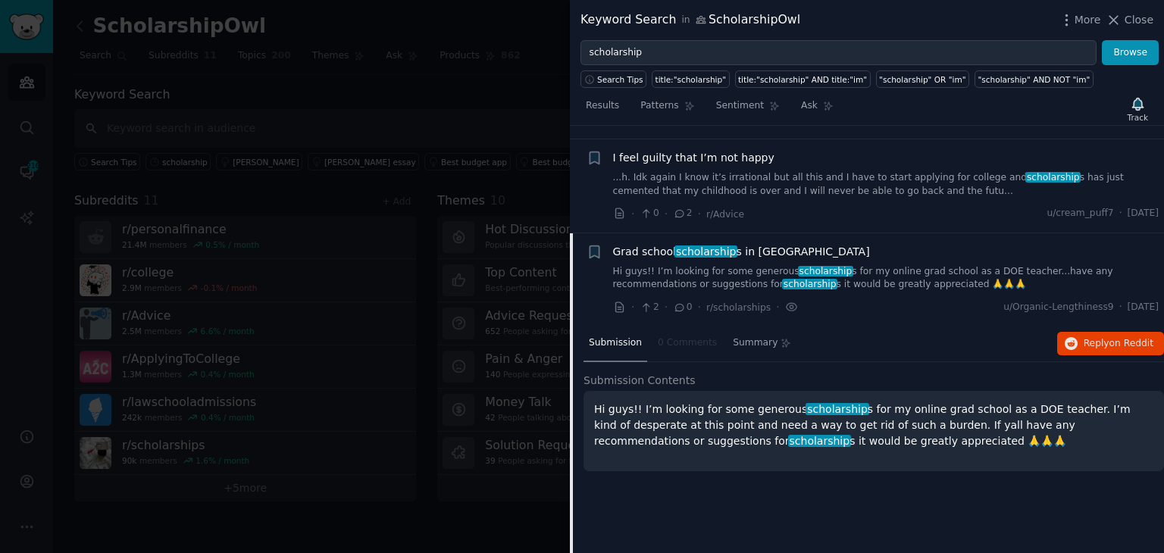
scroll to position [4192, 0]
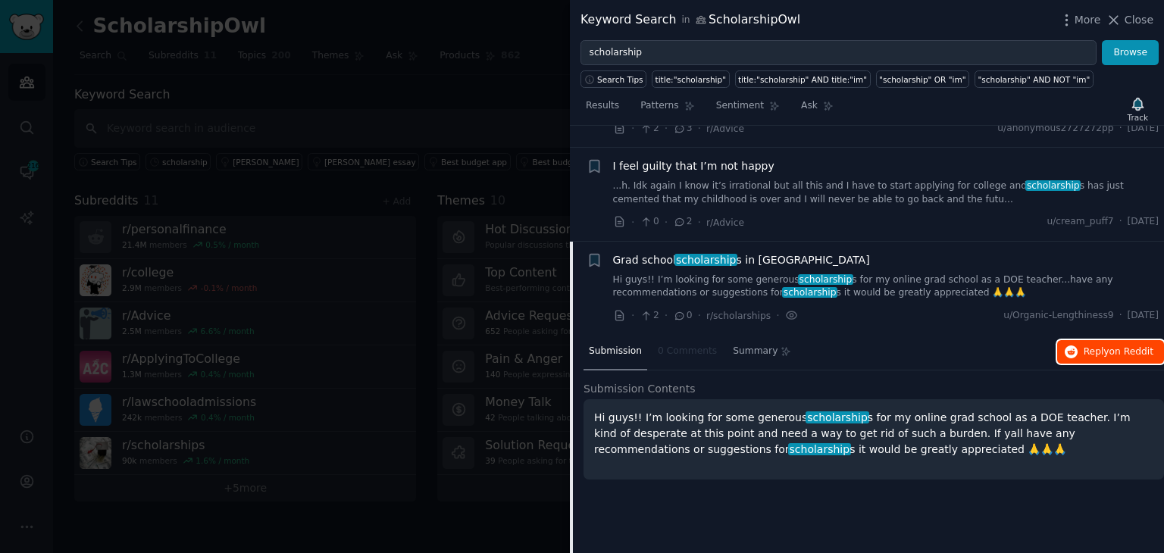
click at [1134, 346] on span "on Reddit" at bounding box center [1132, 351] width 44 height 11
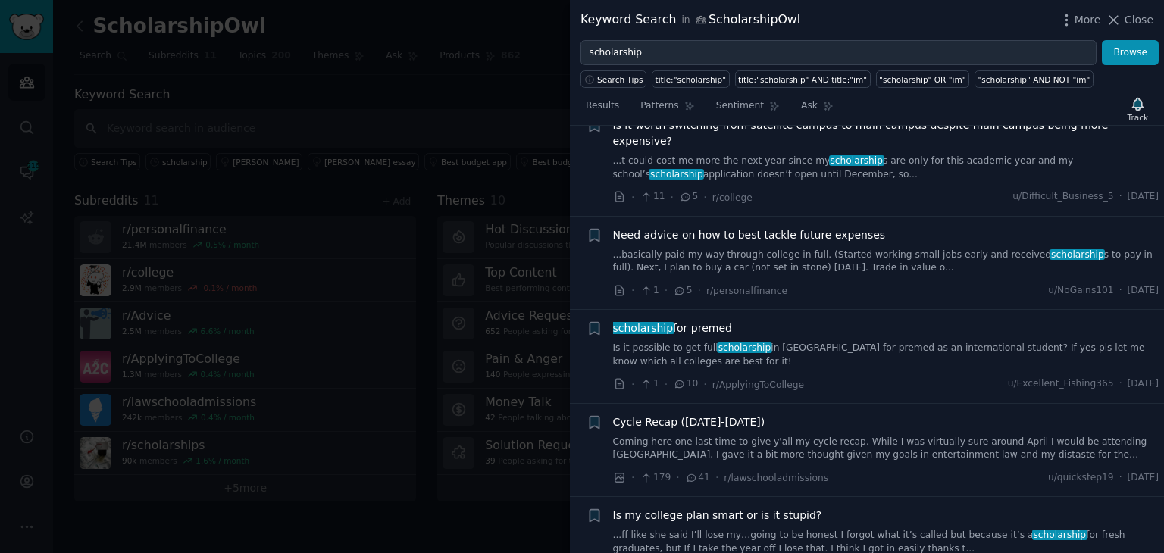
scroll to position [4647, 0]
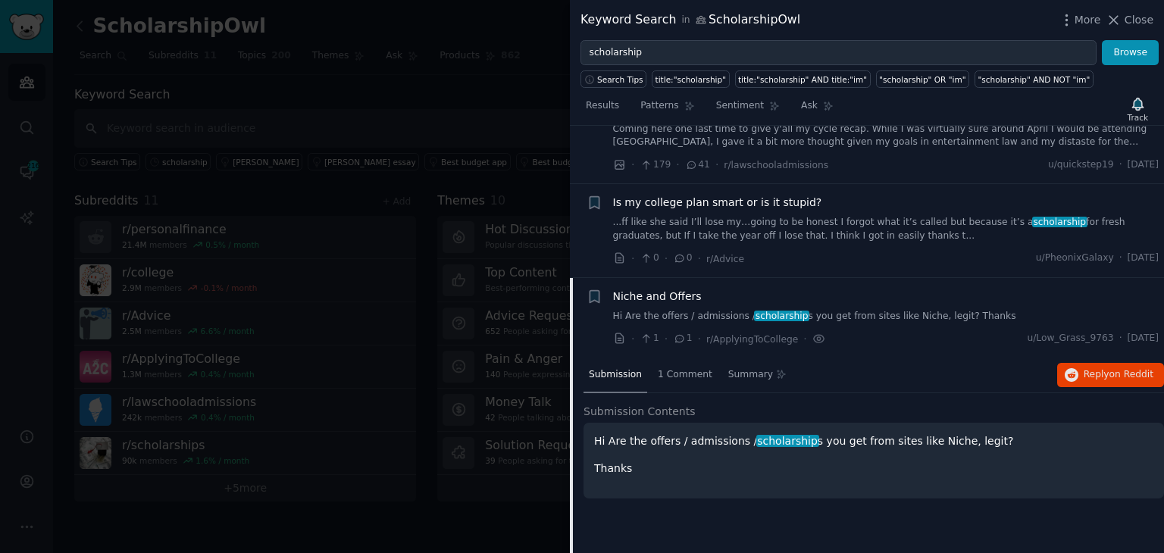
scroll to position [4753, 0]
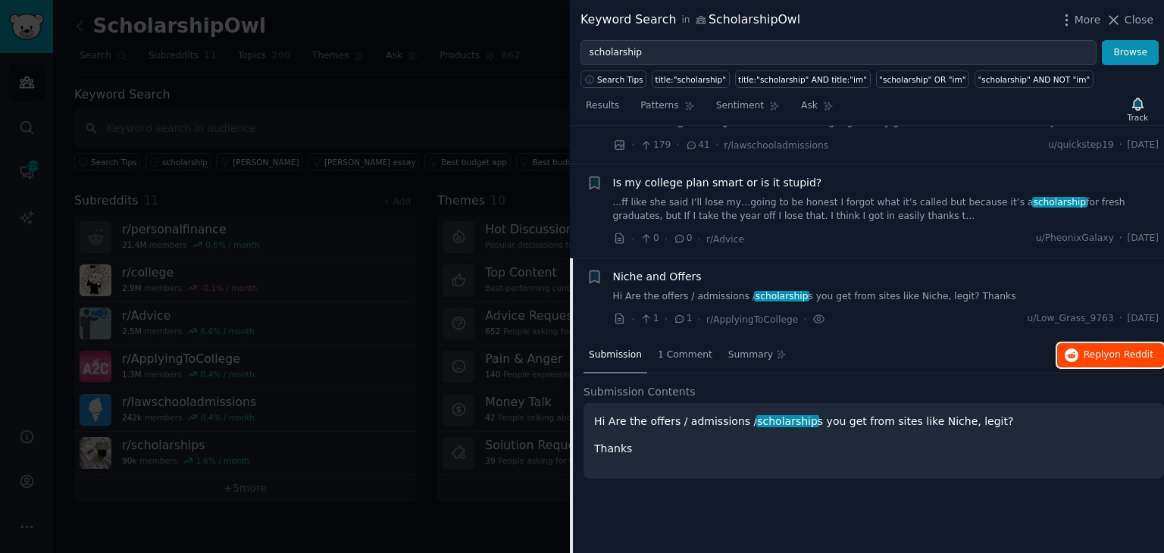
click at [1128, 343] on button "Reply on Reddit" at bounding box center [1110, 355] width 107 height 24
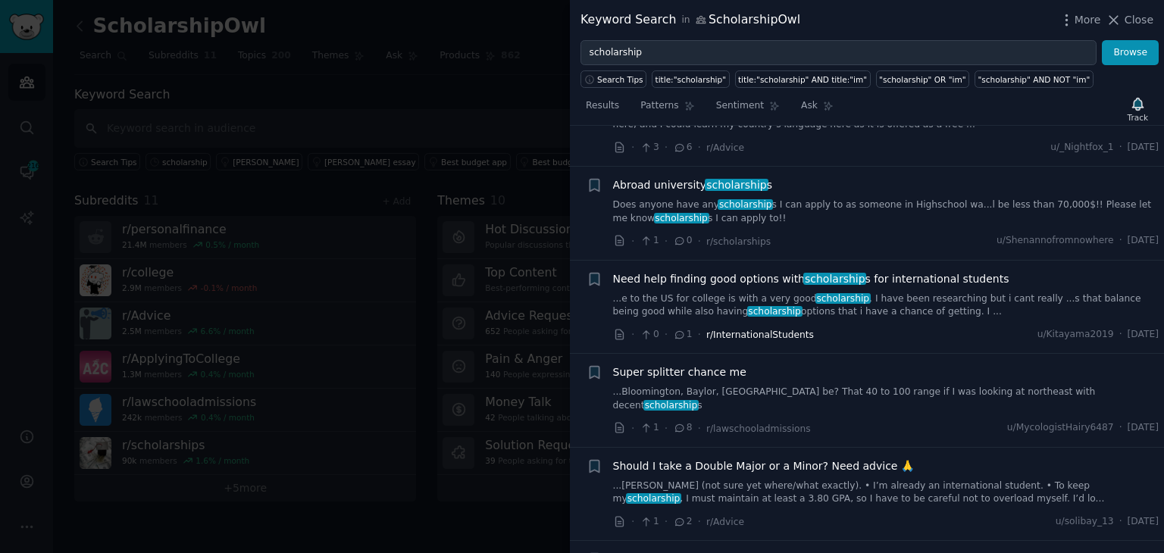
scroll to position [5435, 0]
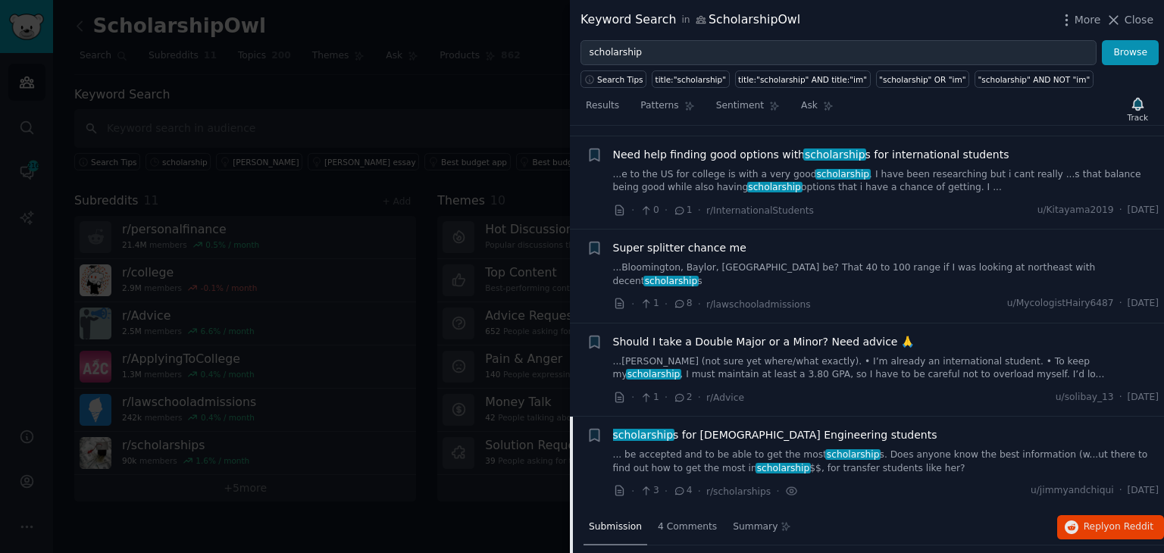
scroll to position [5474, 0]
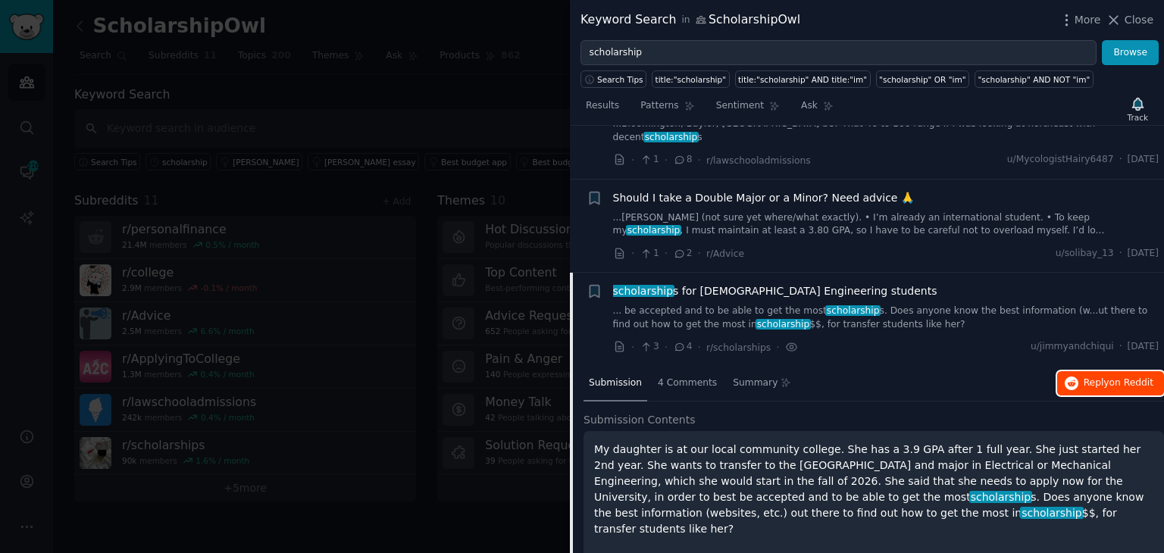
click at [1088, 377] on span "Reply on Reddit" at bounding box center [1119, 384] width 70 height 14
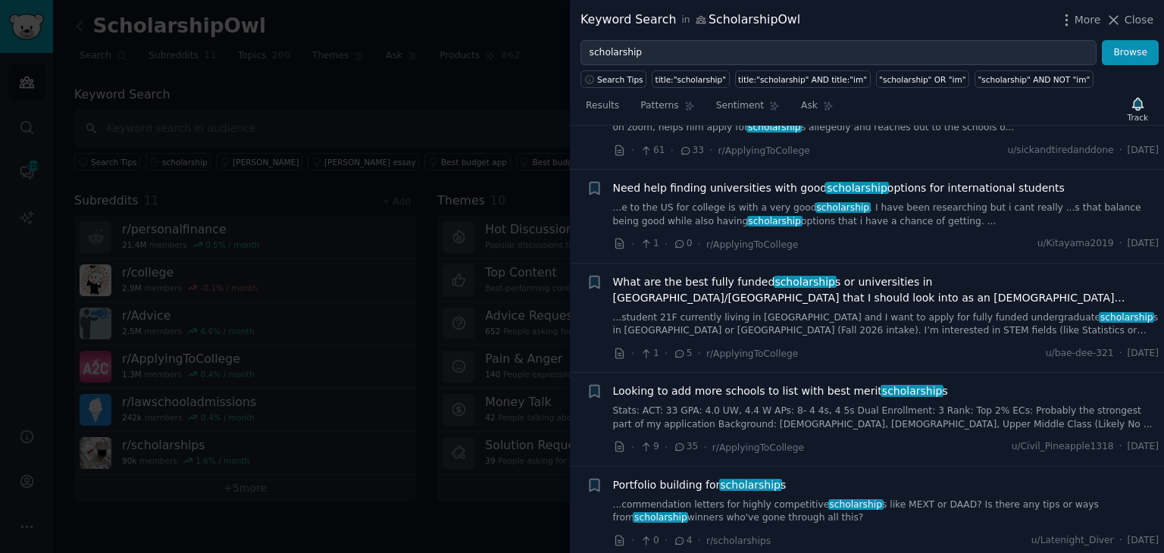
scroll to position [6383, 0]
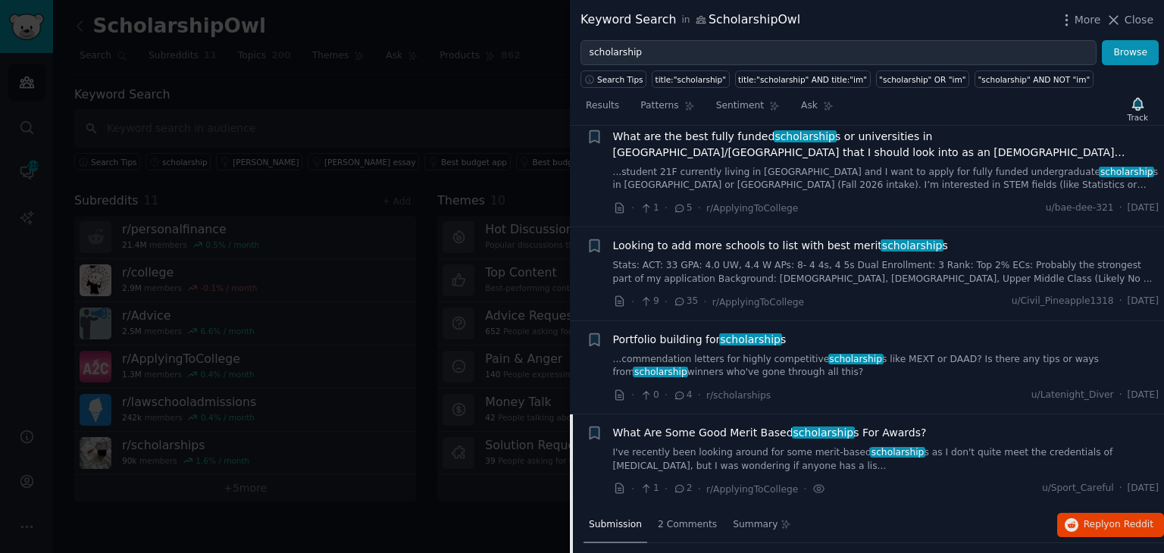
scroll to position [6424, 0]
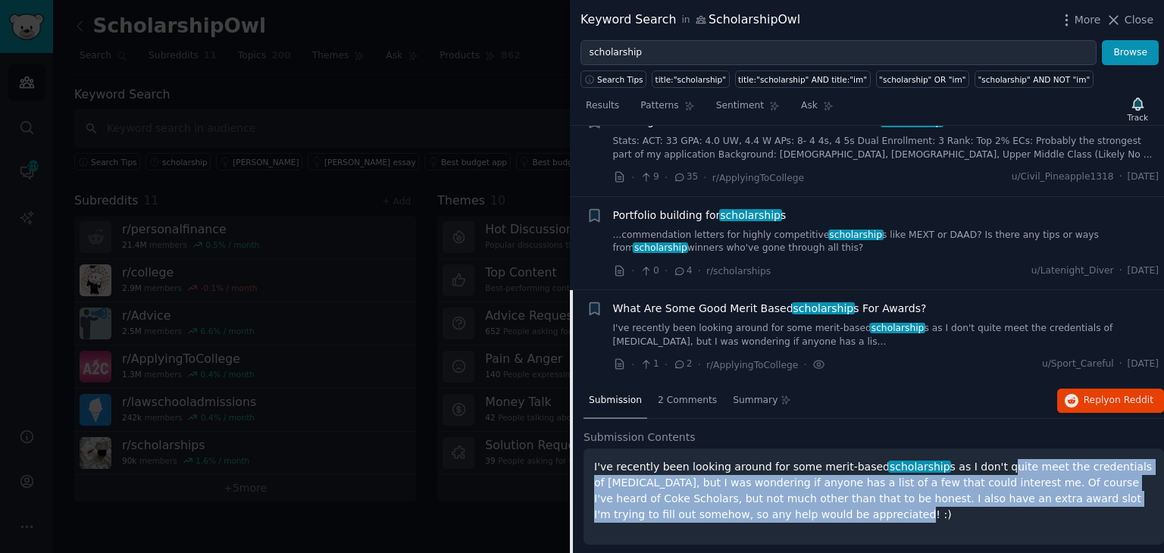
drag, startPoint x: 972, startPoint y: 297, endPoint x: 1135, endPoint y: 347, distance: 170.5
click at [1135, 459] on p "I've recently been looking around for some merit-based scholarship s as I don't…" at bounding box center [873, 491] width 559 height 64
click at [1069, 394] on icon "button" at bounding box center [1072, 401] width 14 height 14
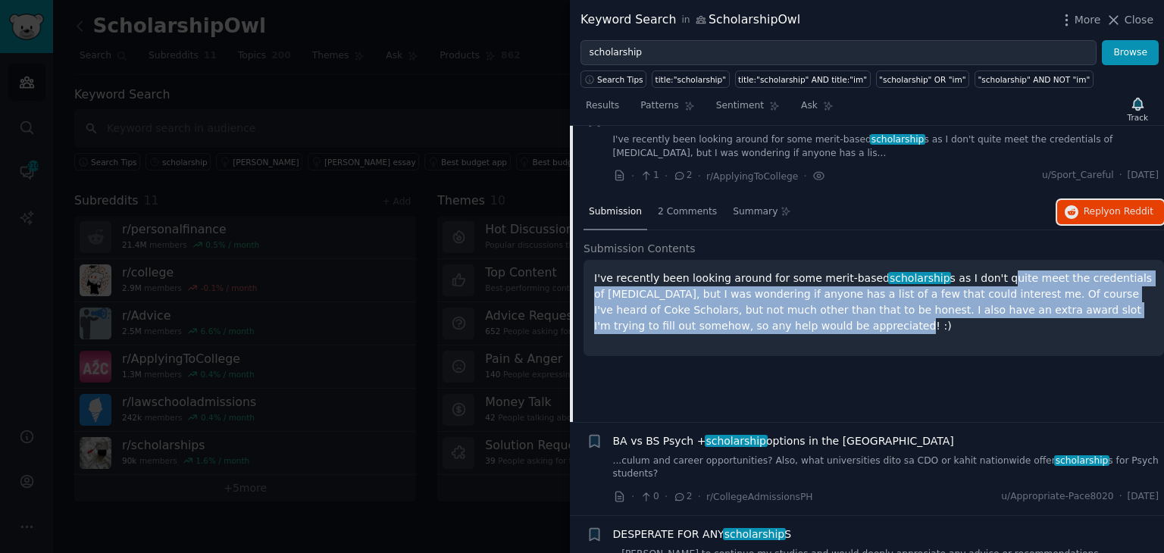
scroll to position [6652, 0]
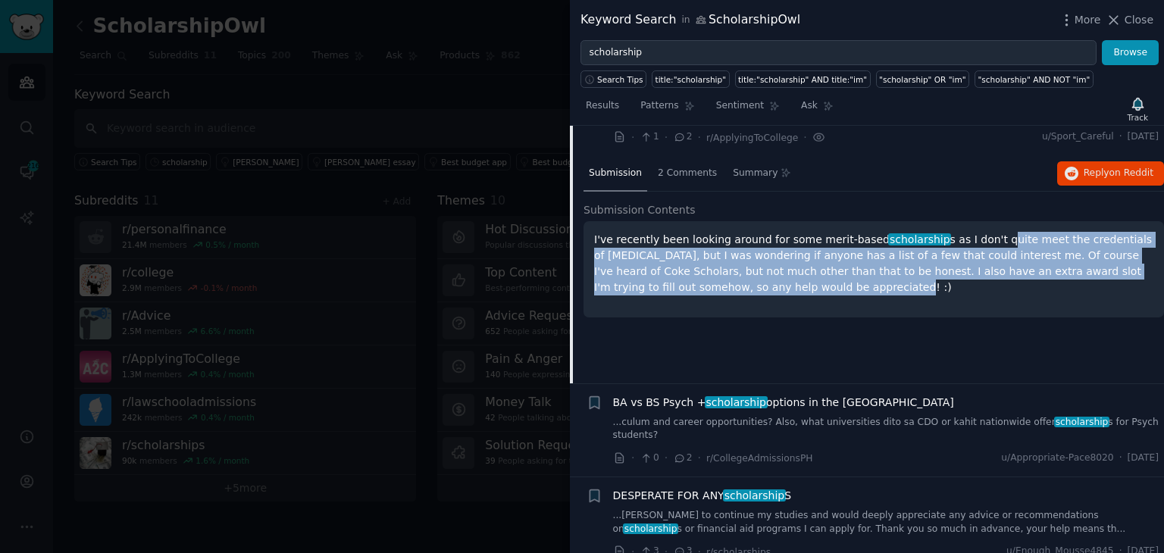
click at [828, 509] on link "...[PERSON_NAME] to continue my studies and would deeply appreciate any advice …" at bounding box center [886, 522] width 546 height 27
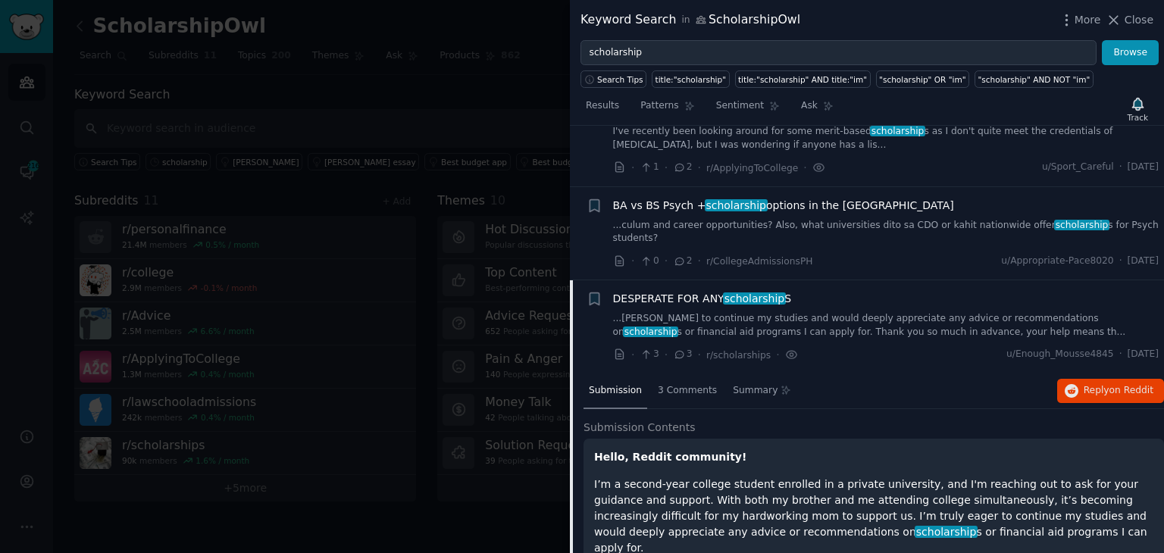
scroll to position [6598, 0]
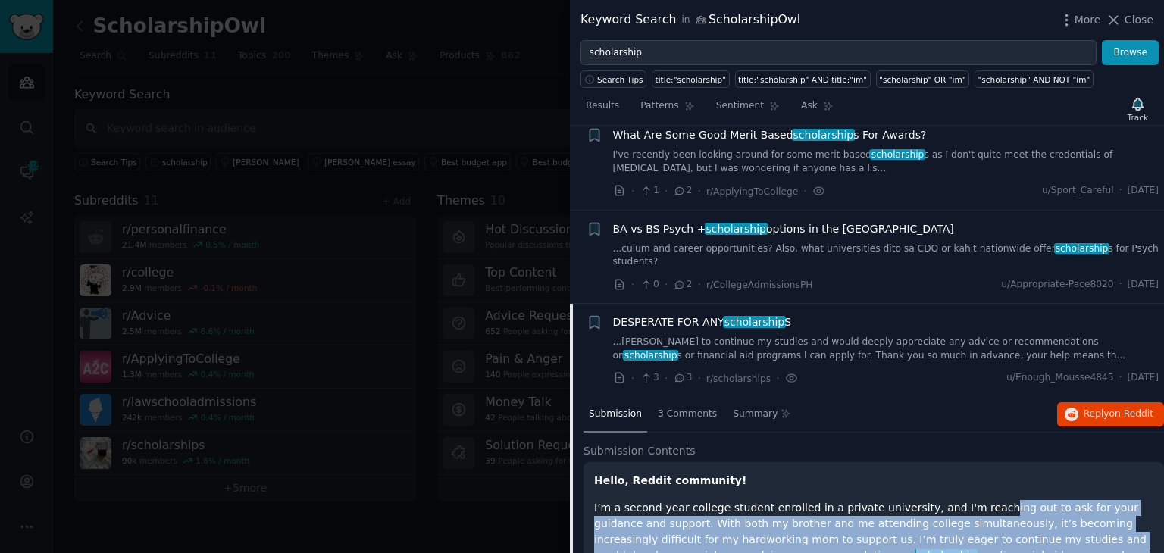
drag, startPoint x: 964, startPoint y: 324, endPoint x: 1019, endPoint y: 390, distance: 86.1
click at [1019, 473] on div "Hello, Reddit community! I’m a second-year college student enrolled in a privat…" at bounding box center [873, 540] width 559 height 134
click at [1121, 402] on button "Reply on Reddit" at bounding box center [1110, 414] width 107 height 24
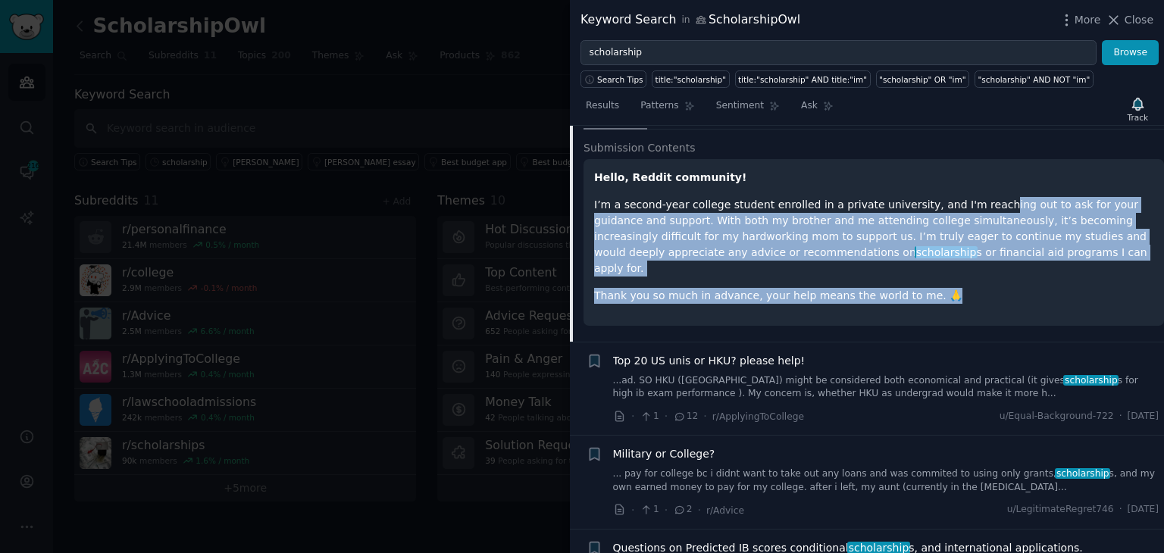
scroll to position [6977, 0]
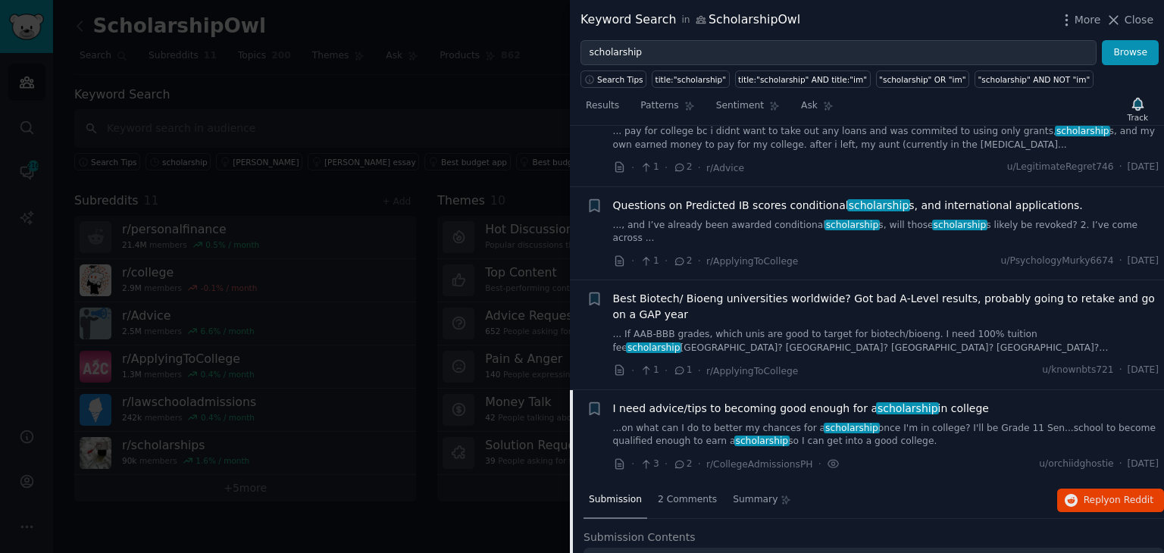
scroll to position [7068, 0]
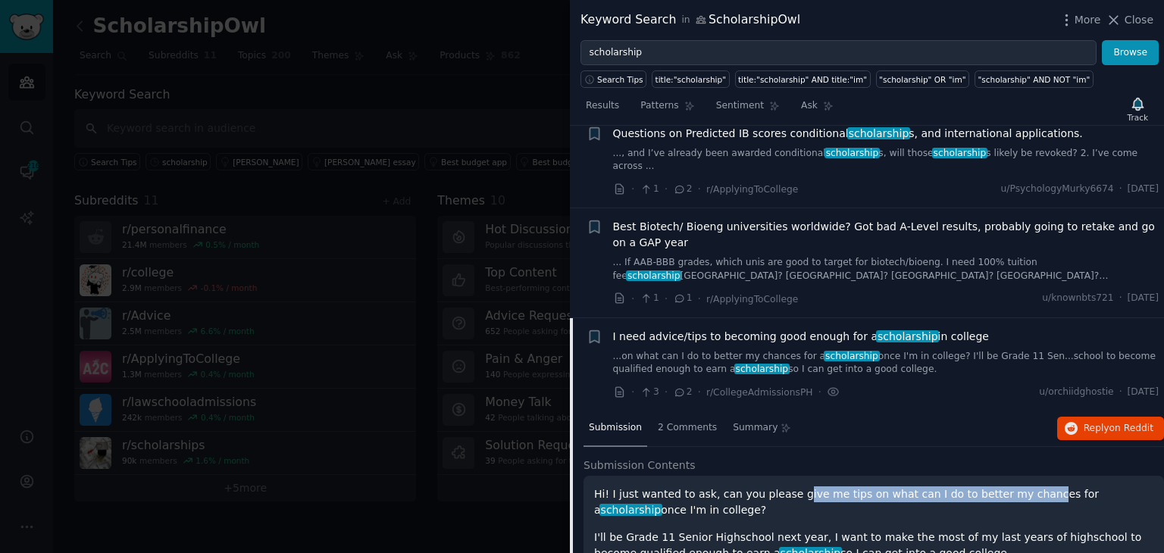
drag, startPoint x: 784, startPoint y: 296, endPoint x: 1006, endPoint y: 303, distance: 222.2
click at [1006, 487] on p "Hi! I just wanted to ask, can you please give me tips on what can I do to bette…" at bounding box center [873, 503] width 559 height 32
click at [1101, 417] on button "Reply on Reddit" at bounding box center [1110, 429] width 107 height 24
